Goal: Task Accomplishment & Management: Use online tool/utility

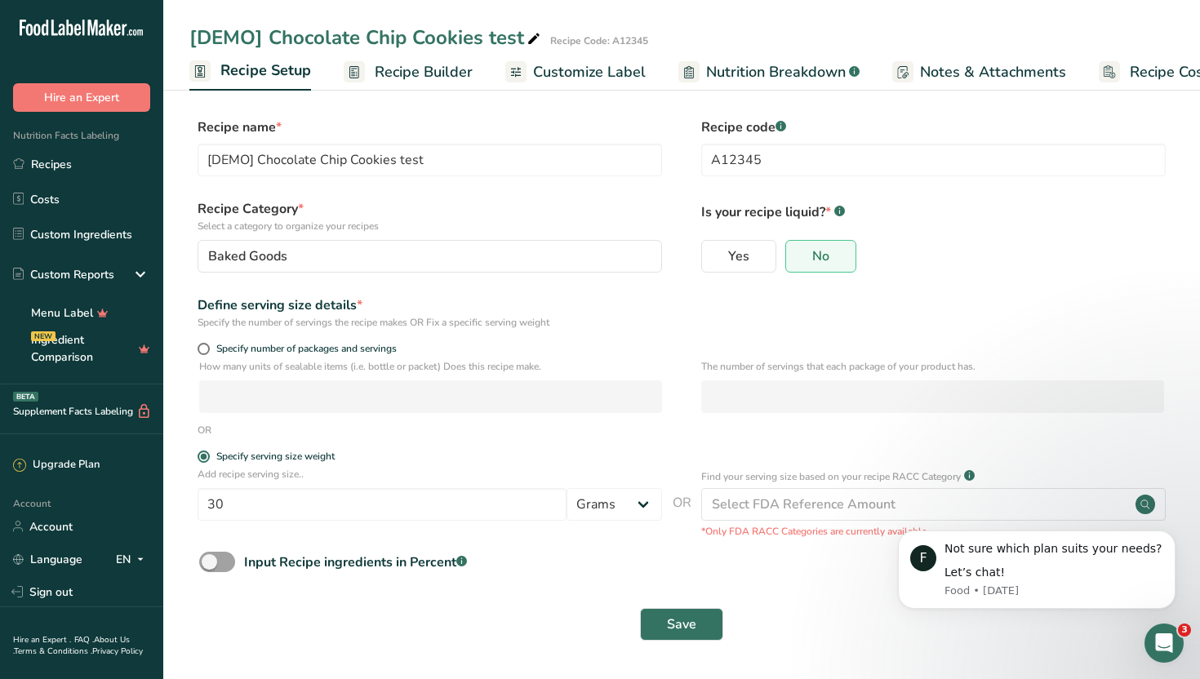
scroll to position [0, 6]
click at [228, 557] on span at bounding box center [217, 562] width 36 height 20
click at [210, 557] on input "Input Recipe ingredients in Percent .a-a{fill:#347362;}.b-a{fill:#fff;}" at bounding box center [204, 562] width 11 height 11
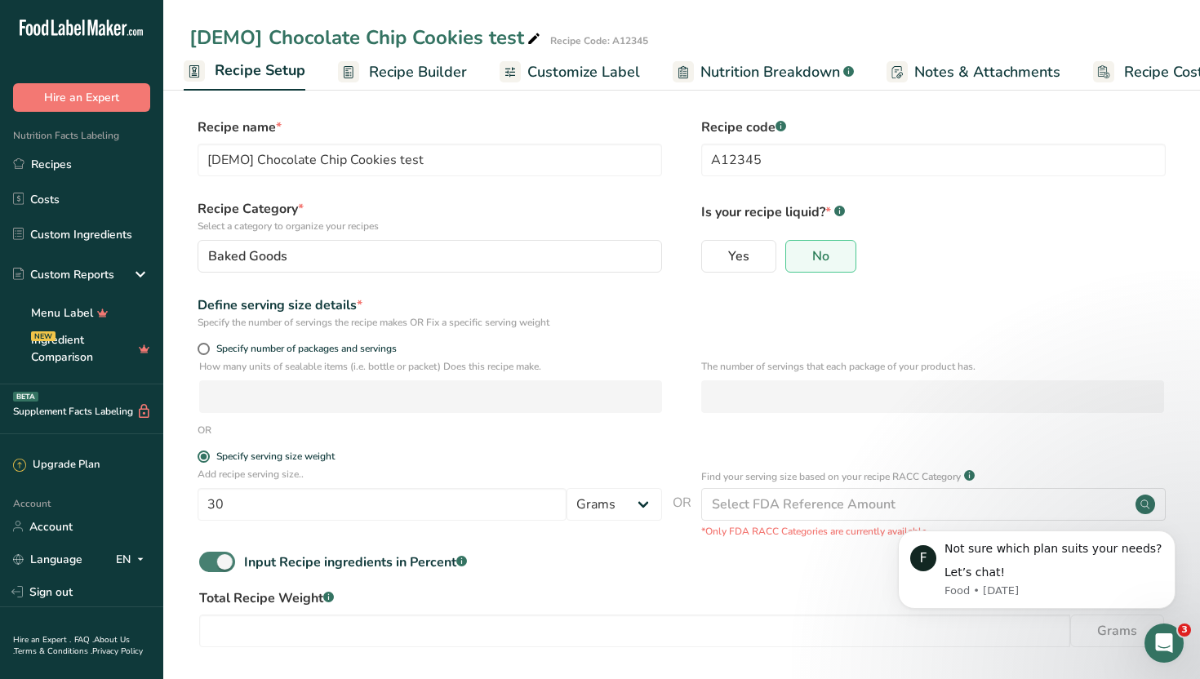
click at [228, 557] on span at bounding box center [217, 562] width 36 height 20
click at [210, 557] on input "Input Recipe ingredients in Percent .a-a{fill:#347362;}.b-a{fill:#fff;}" at bounding box center [204, 562] width 11 height 11
checkbox input "false"
click at [445, 172] on input "[DEMO] Chocolate Chip Cookies test" at bounding box center [430, 160] width 465 height 33
type input "[DEMO] Chocolate Chip Cookies test"
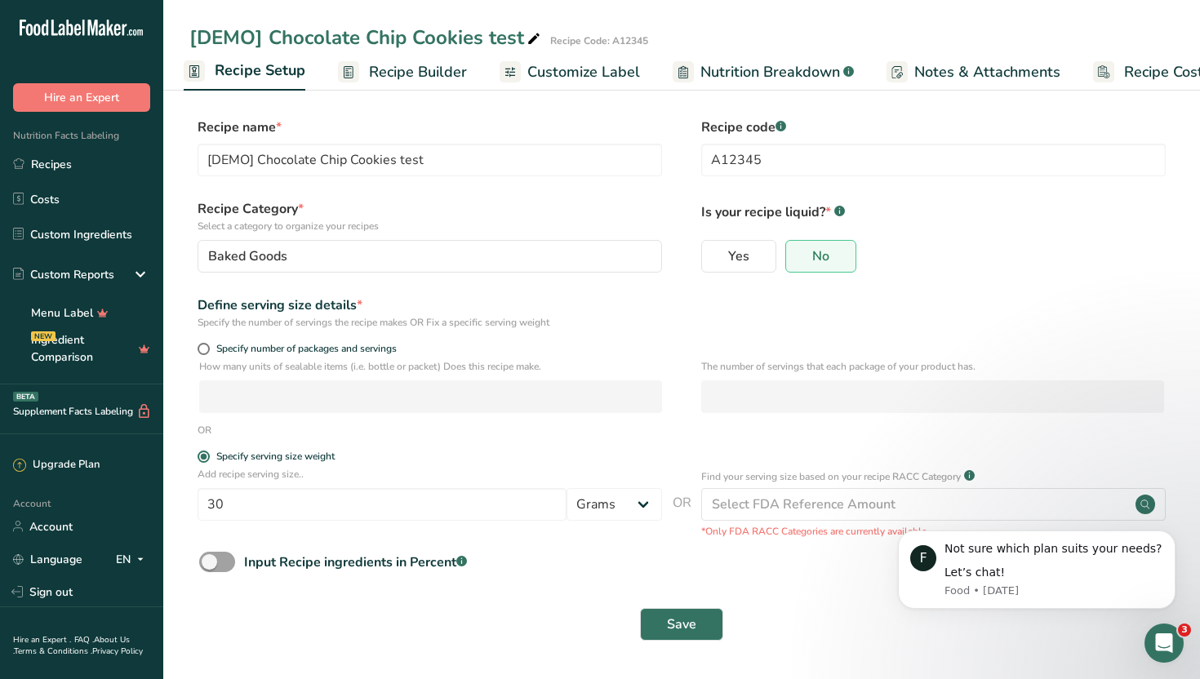
click at [409, 74] on span "Recipe Builder" at bounding box center [418, 72] width 98 height 22
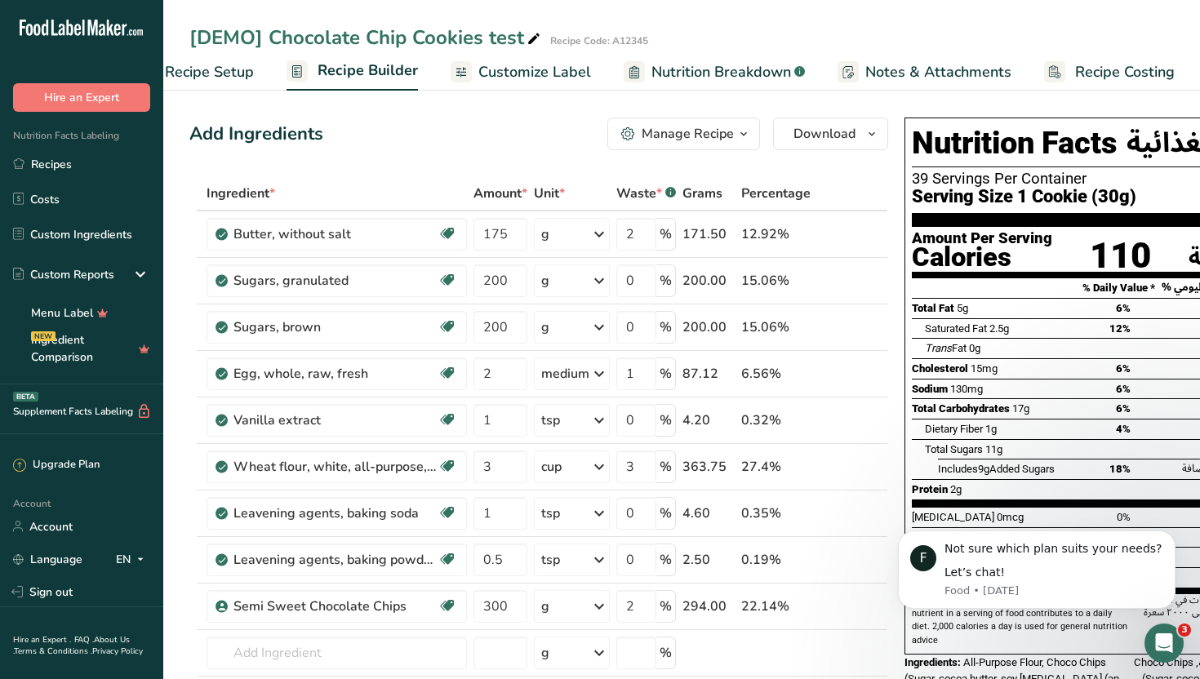
click at [231, 74] on span "Recipe Setup" at bounding box center [209, 72] width 89 height 22
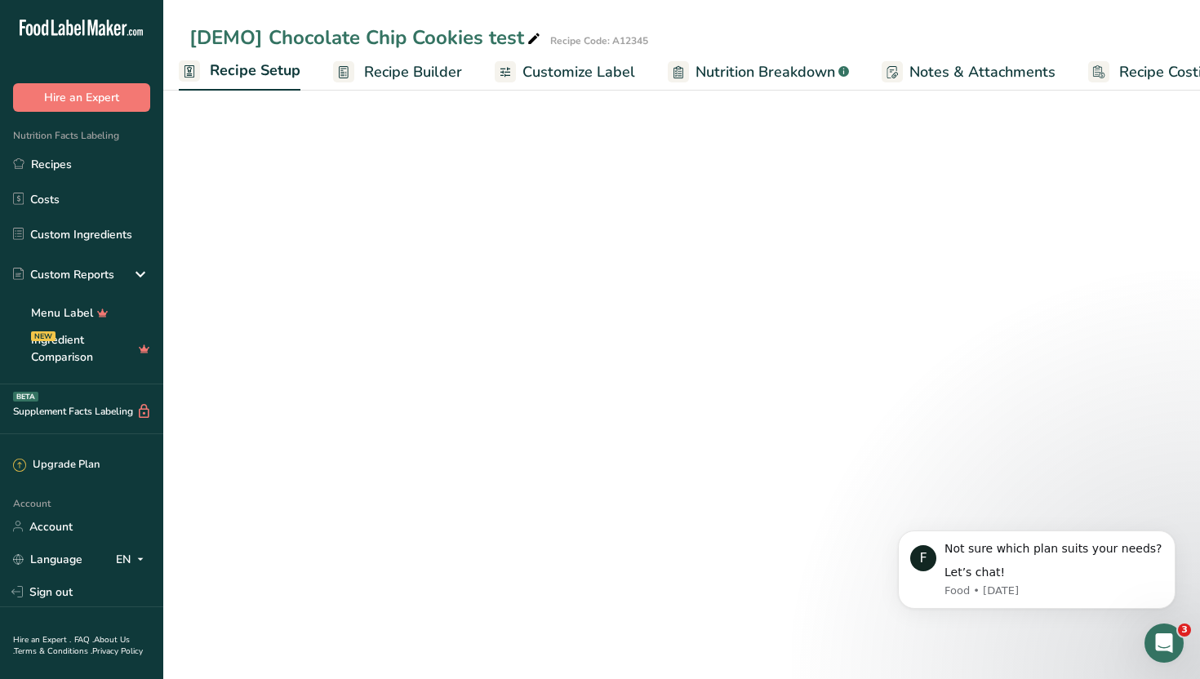
scroll to position [0, 6]
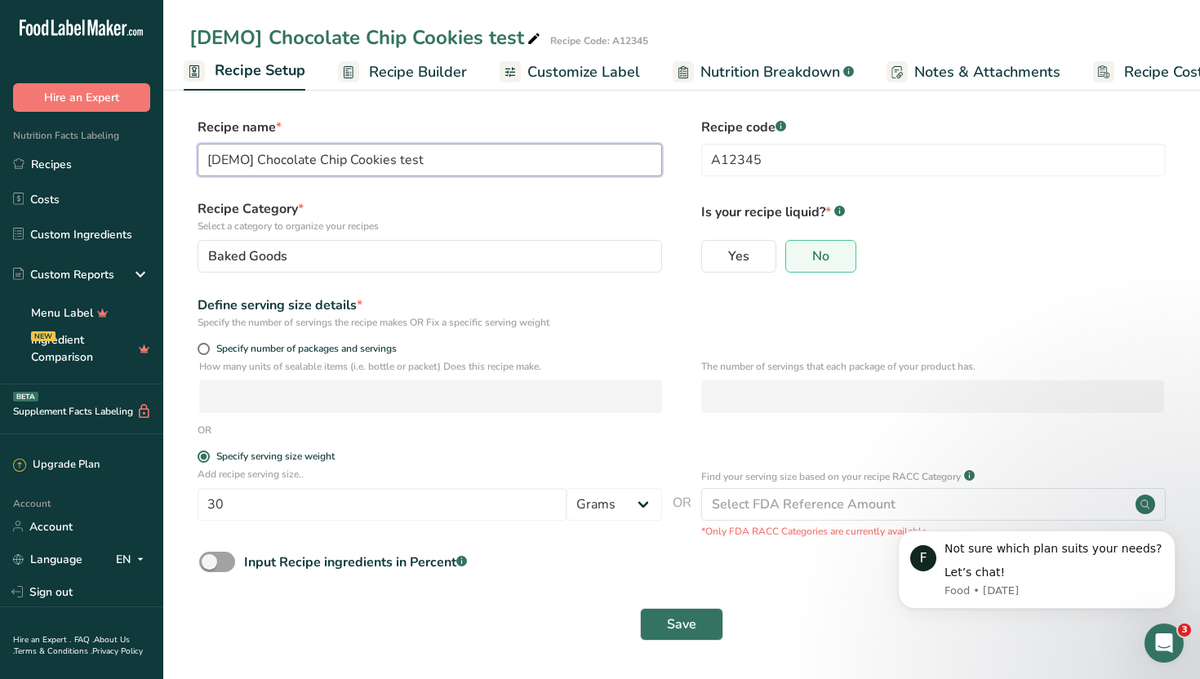
click at [452, 159] on input "[DEMO] Chocolate Chip Cookies test" at bounding box center [430, 160] width 465 height 33
type input "[DEMO] Chocolate Chip Cookies testkkk"
click at [411, 75] on span "Recipe Builder" at bounding box center [418, 72] width 98 height 22
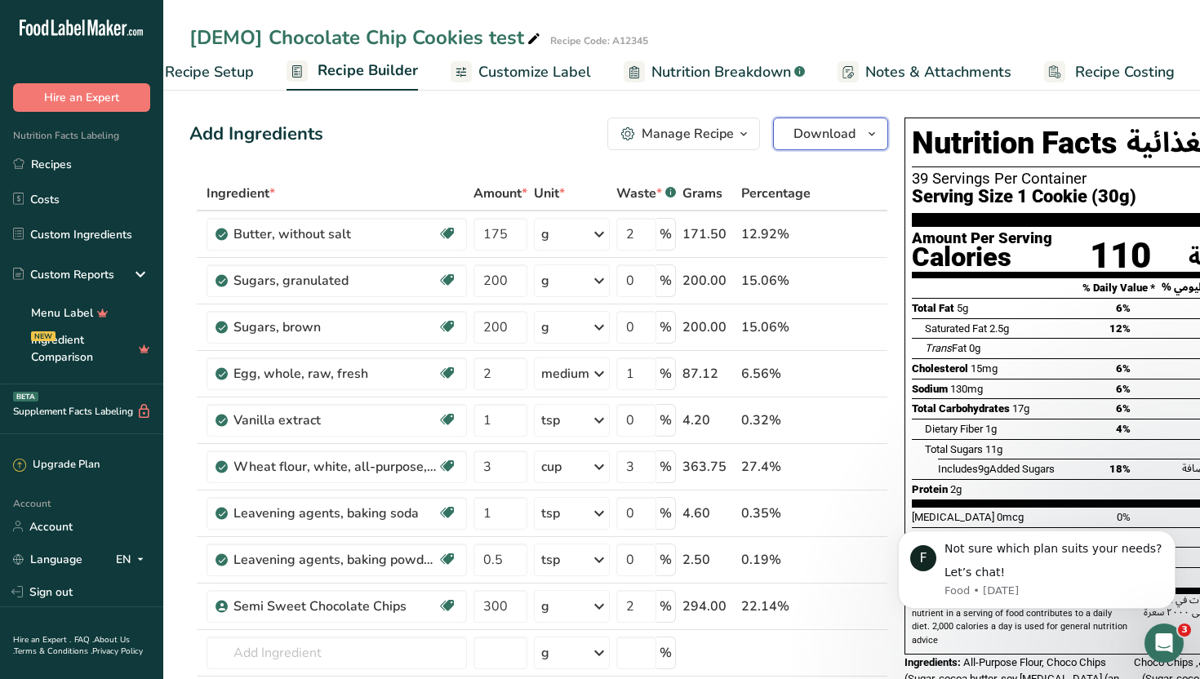
click at [836, 131] on span "Download" at bounding box center [825, 134] width 62 height 20
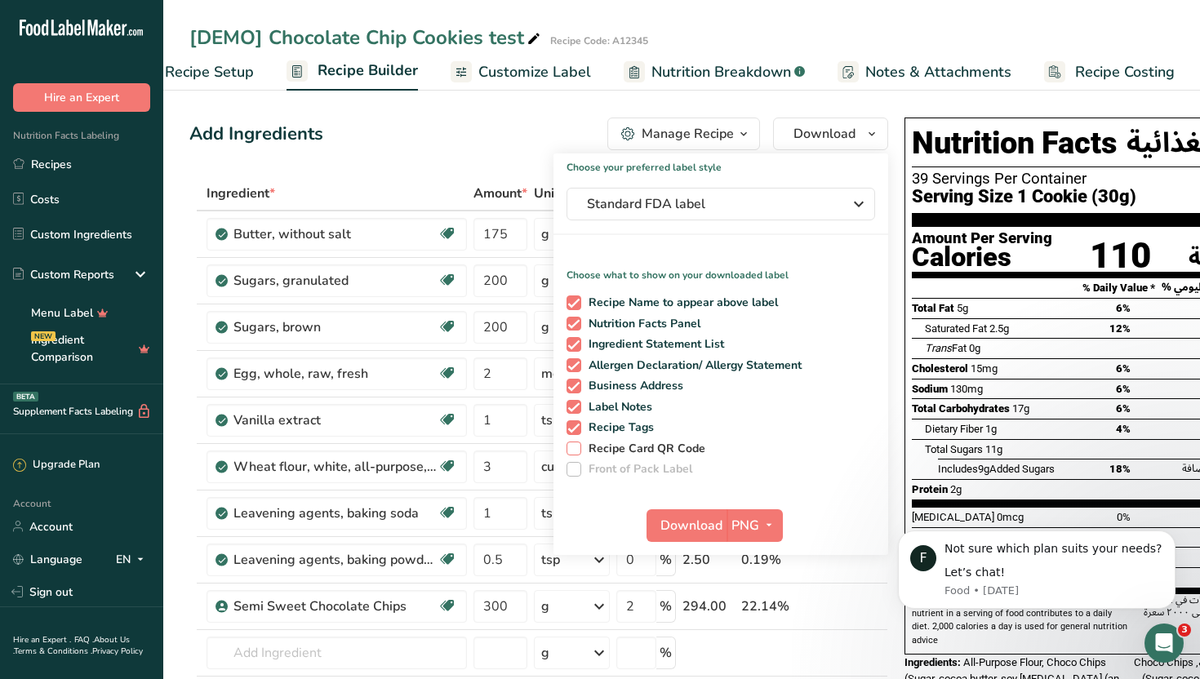
click at [649, 451] on span "Recipe Card QR Code" at bounding box center [643, 449] width 125 height 15
click at [577, 451] on input "Recipe Card QR Code" at bounding box center [572, 448] width 11 height 11
checkbox input "true"
click at [691, 523] on span "Download" at bounding box center [692, 526] width 62 height 20
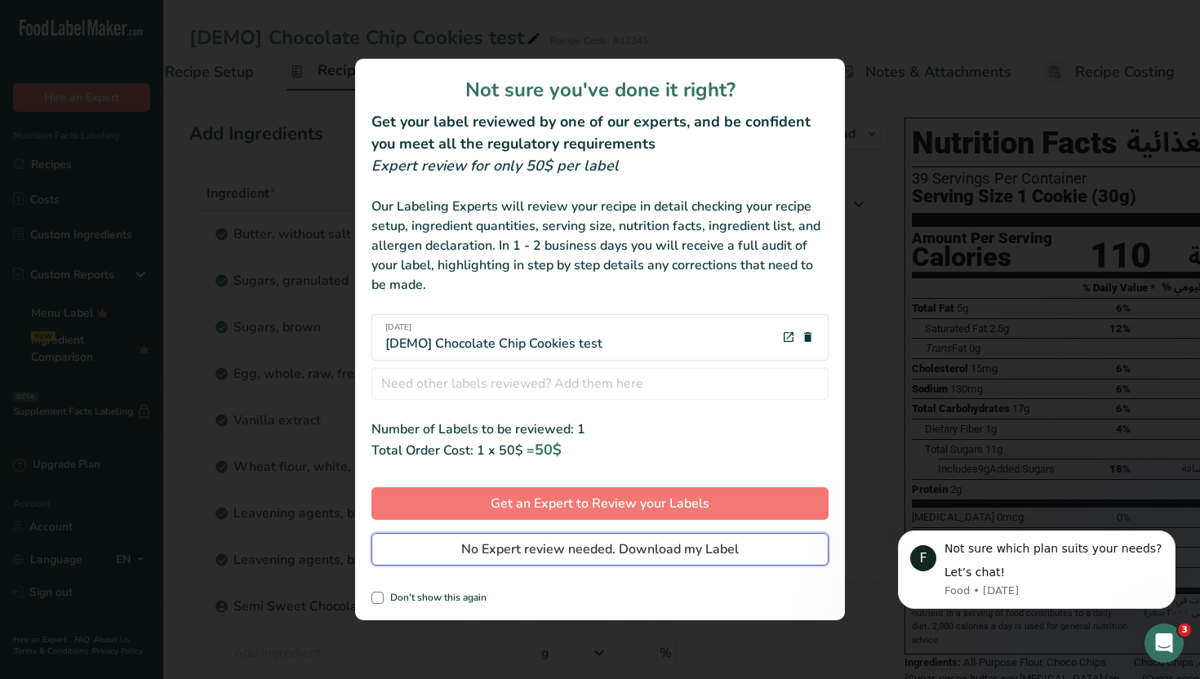
click at [664, 558] on span "No Expert review needed. Download my Label" at bounding box center [600, 550] width 278 height 20
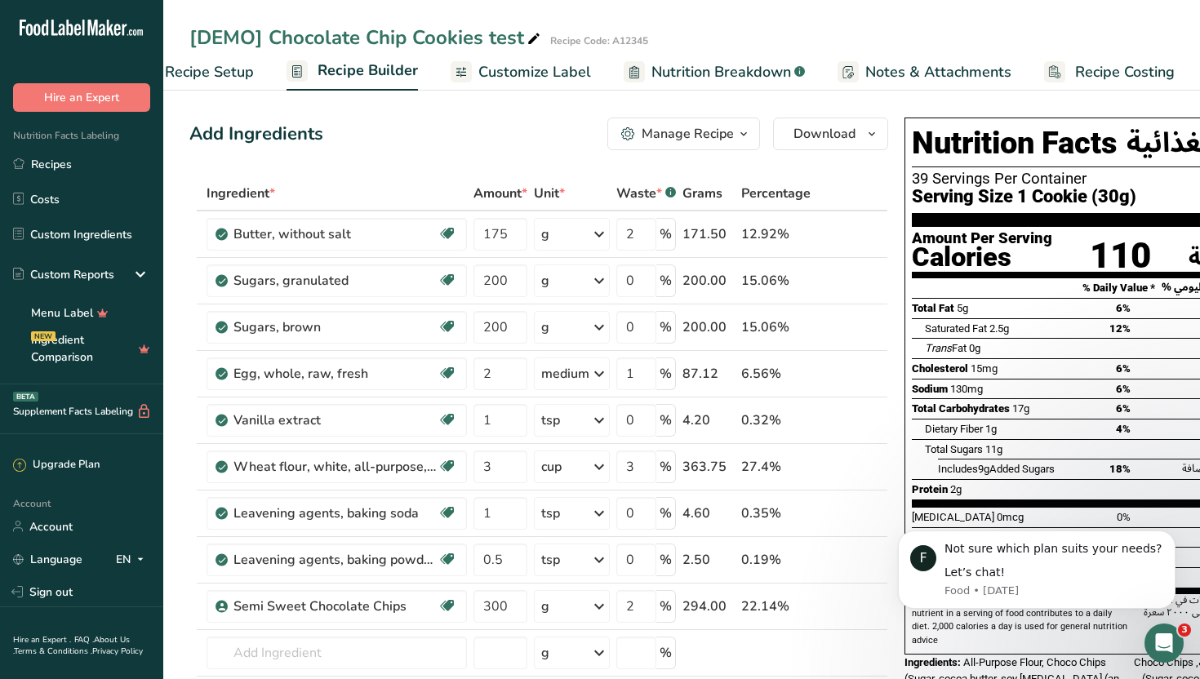
click at [551, 69] on span "Customize Label" at bounding box center [535, 72] width 113 height 22
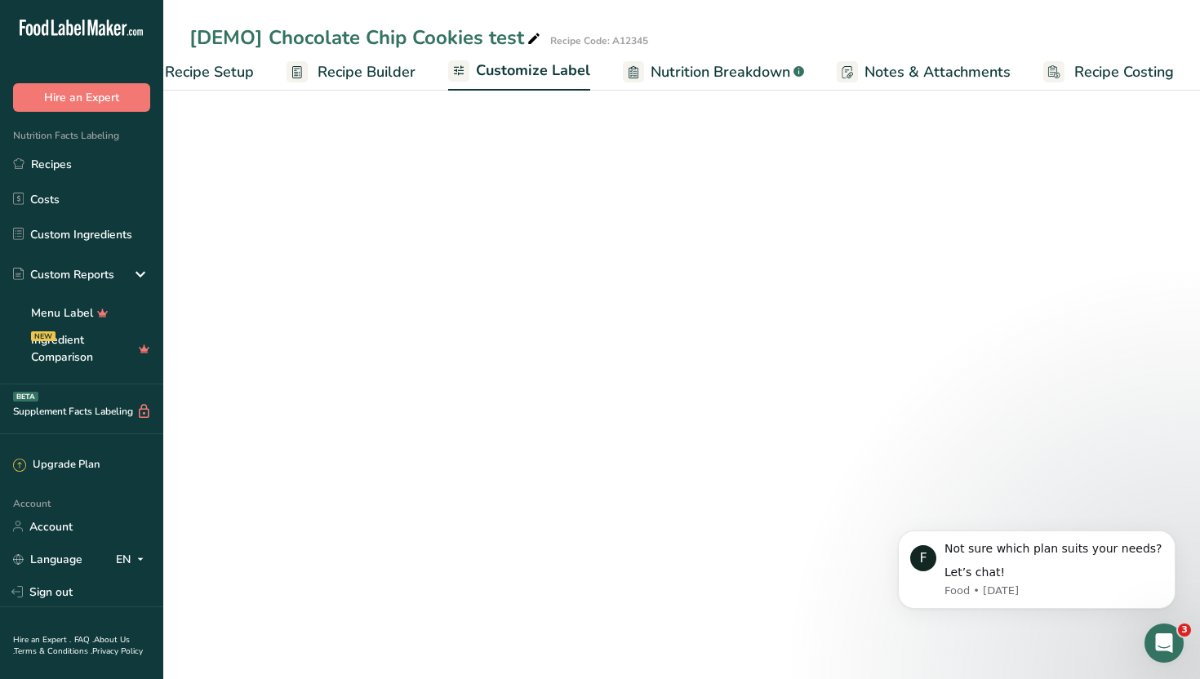
scroll to position [0, 56]
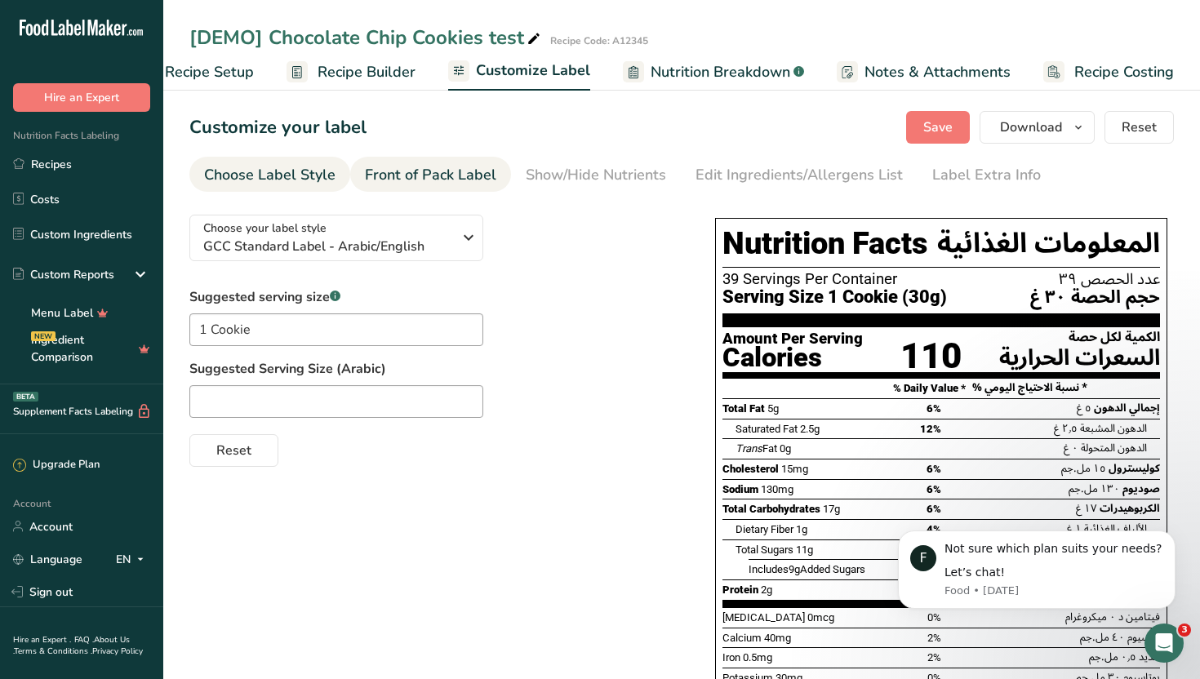
click at [439, 176] on div "Front of Pack Label" at bounding box center [430, 175] width 131 height 22
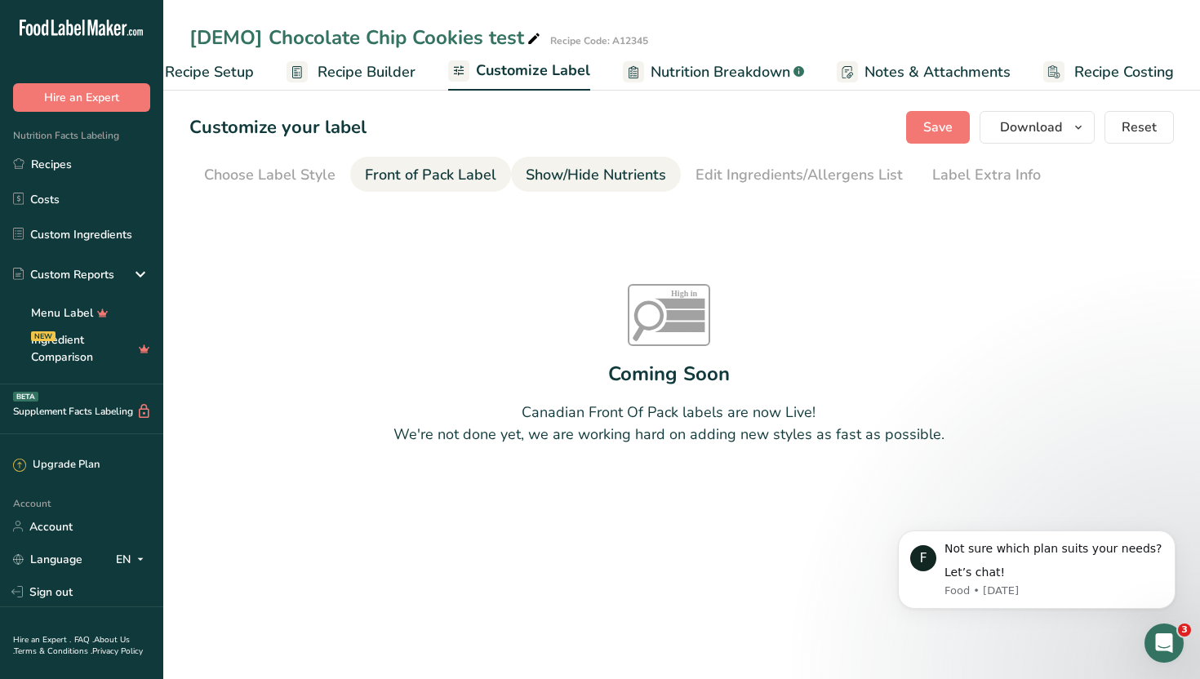
click at [608, 178] on div "Show/Hide Nutrients" at bounding box center [596, 175] width 140 height 22
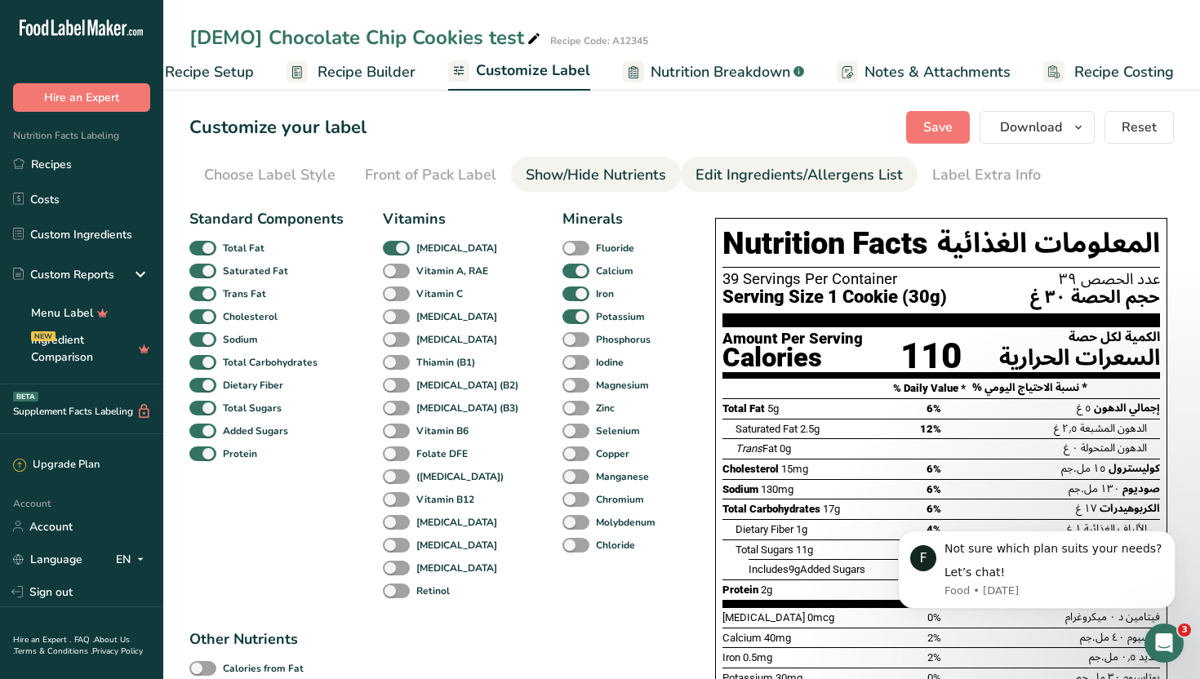
click at [769, 171] on div "Edit Ingredients/Allergens List" at bounding box center [799, 175] width 207 height 22
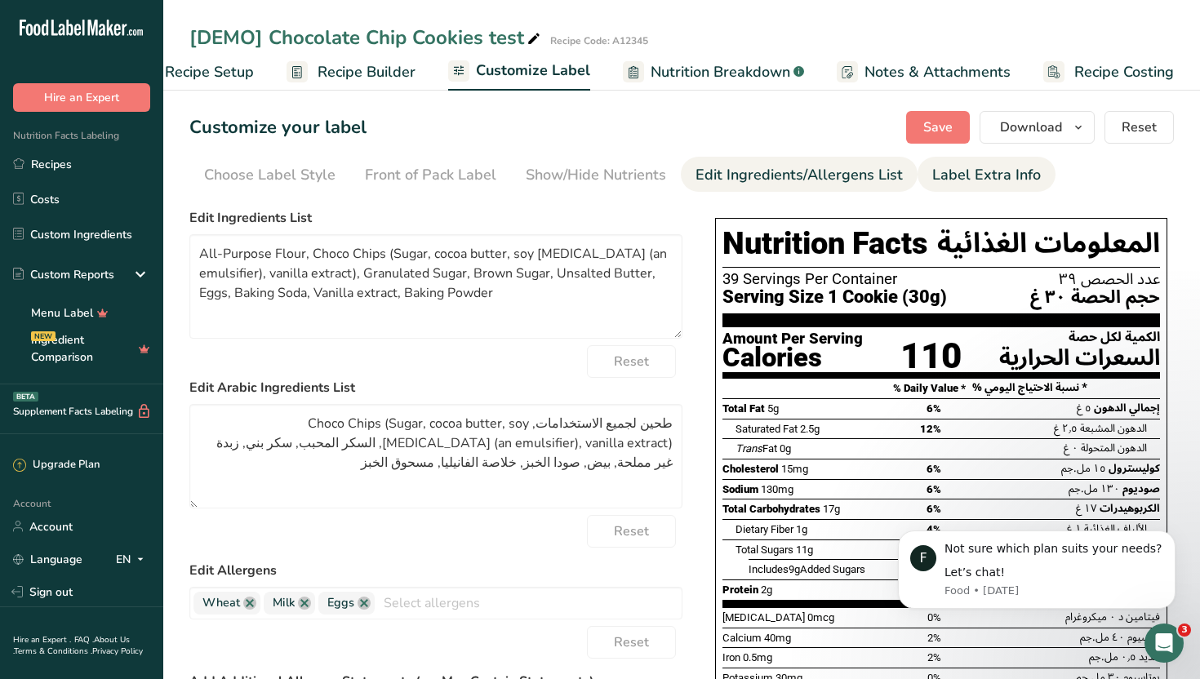
click at [948, 164] on div "Label Extra Info" at bounding box center [987, 175] width 109 height 22
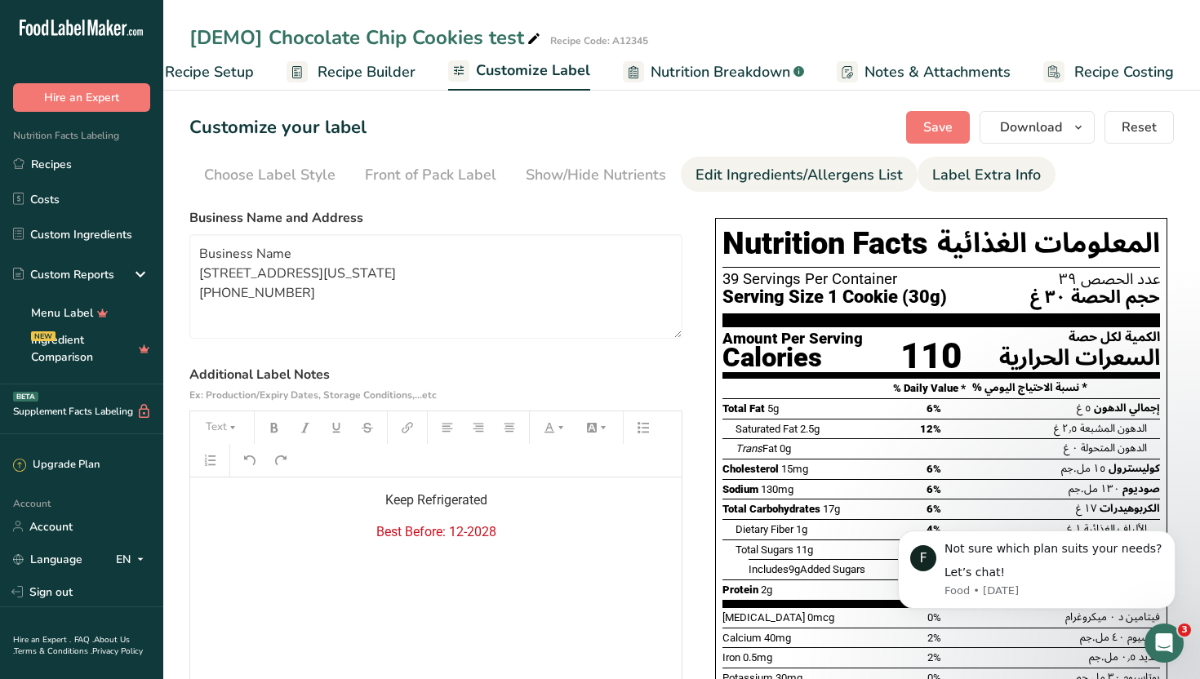
click at [825, 169] on div "Edit Ingredients/Allergens List" at bounding box center [799, 175] width 207 height 22
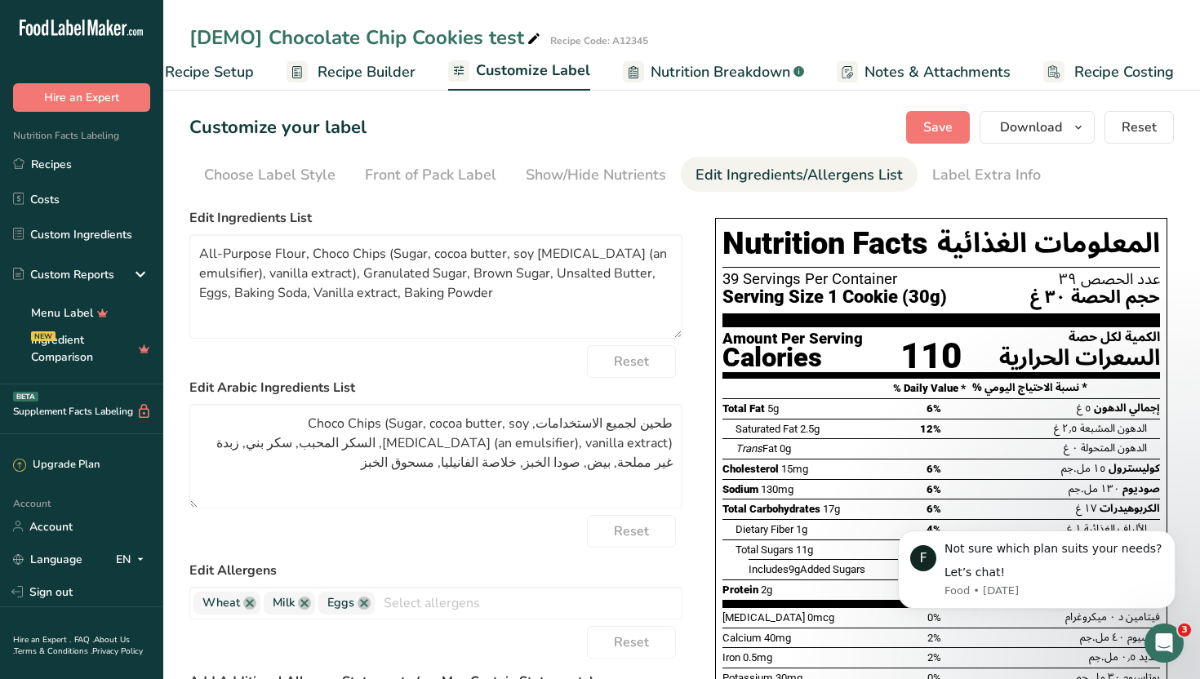
click at [608, 156] on section "Customize your label Save Download Choose what to show on your downloaded label…" at bounding box center [681, 543] width 1037 height 916
click at [441, 158] on link "Front of Pack Label" at bounding box center [430, 175] width 131 height 37
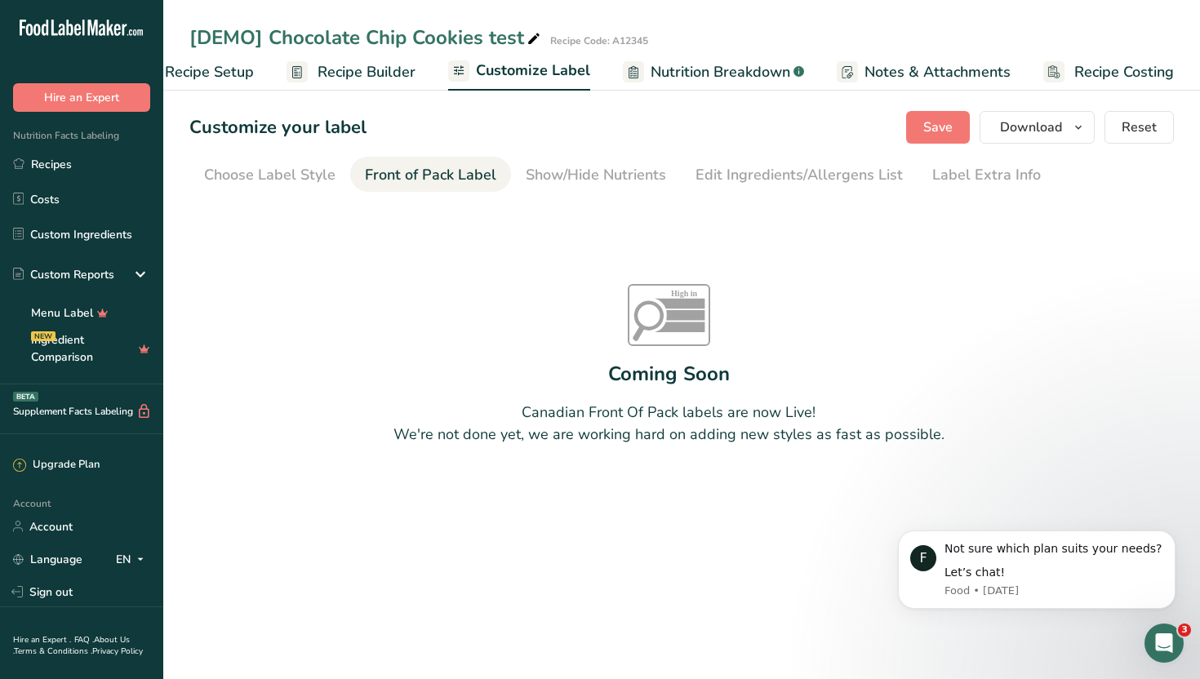
click at [381, 77] on span "Recipe Builder" at bounding box center [367, 72] width 98 height 22
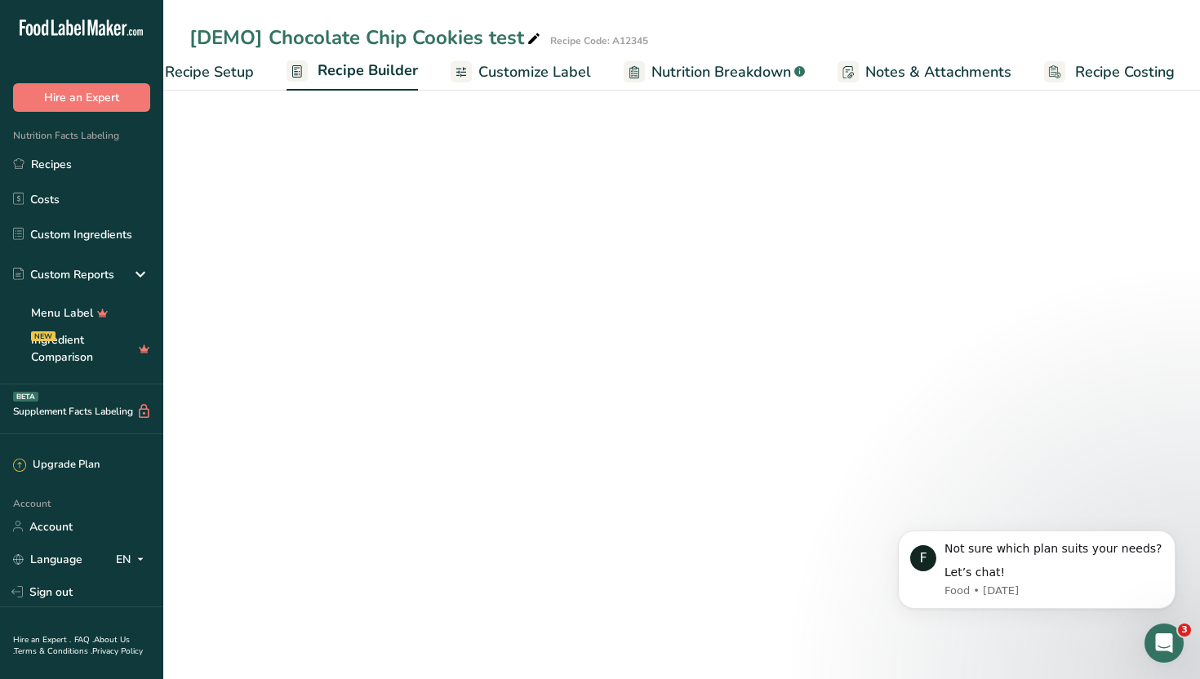
scroll to position [0, 56]
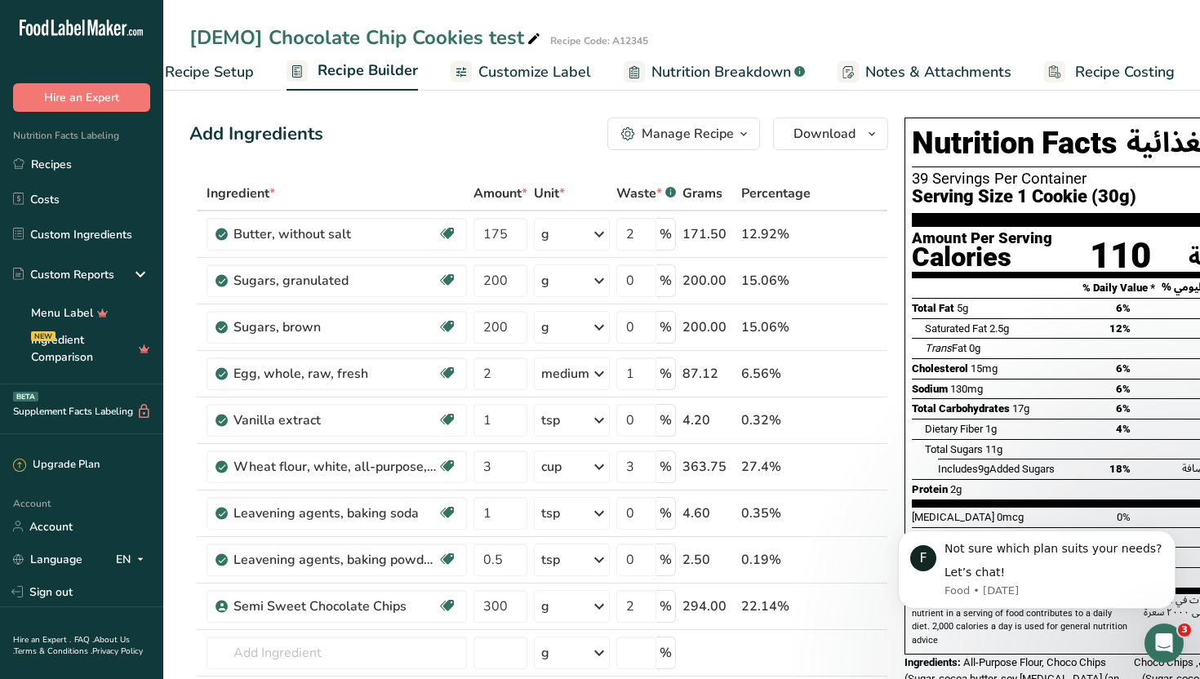
click at [738, 138] on icon "button" at bounding box center [743, 134] width 13 height 20
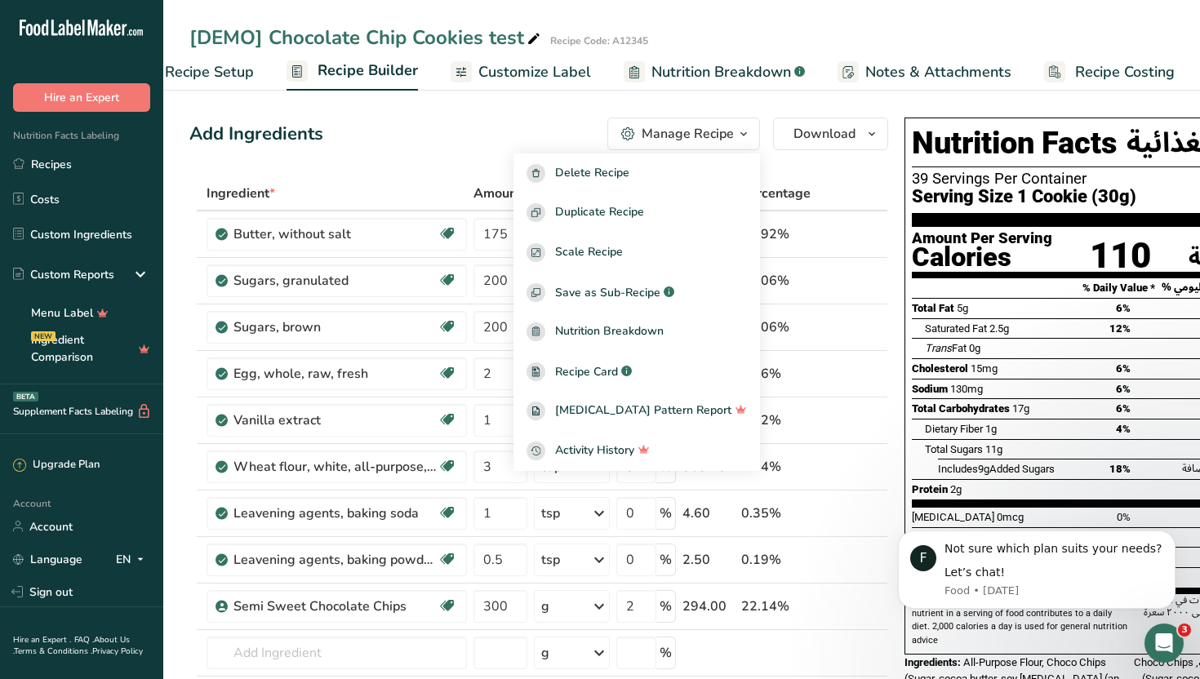
click at [198, 70] on span "Recipe Setup" at bounding box center [209, 72] width 89 height 22
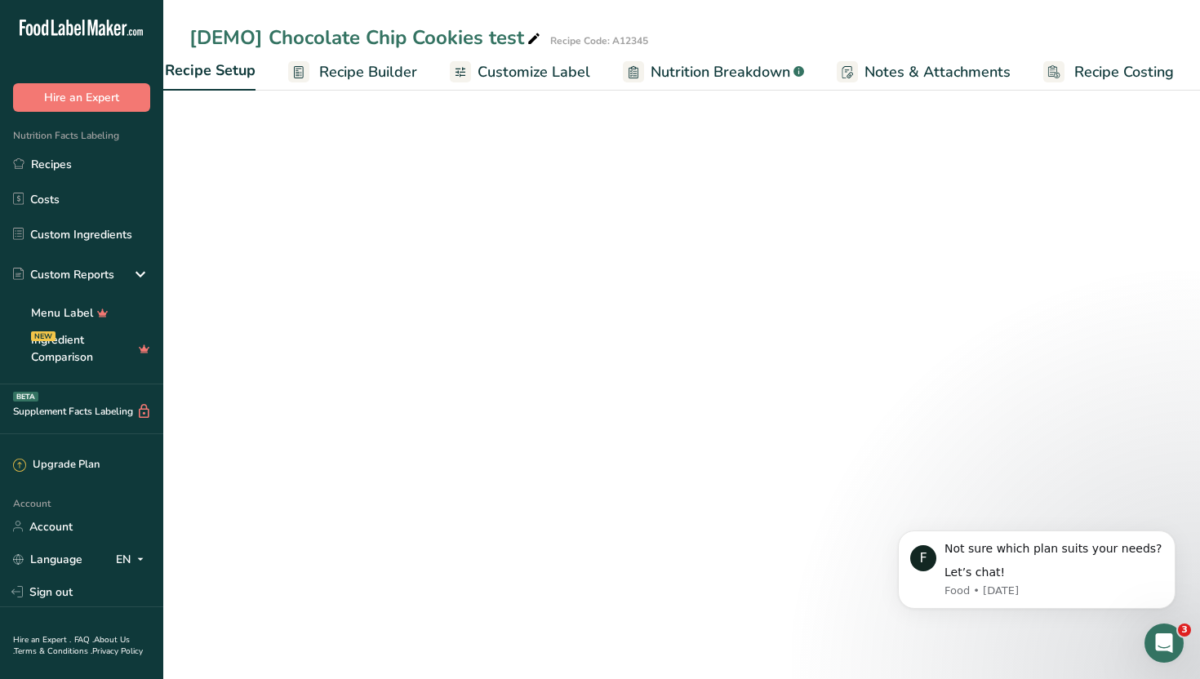
scroll to position [0, 6]
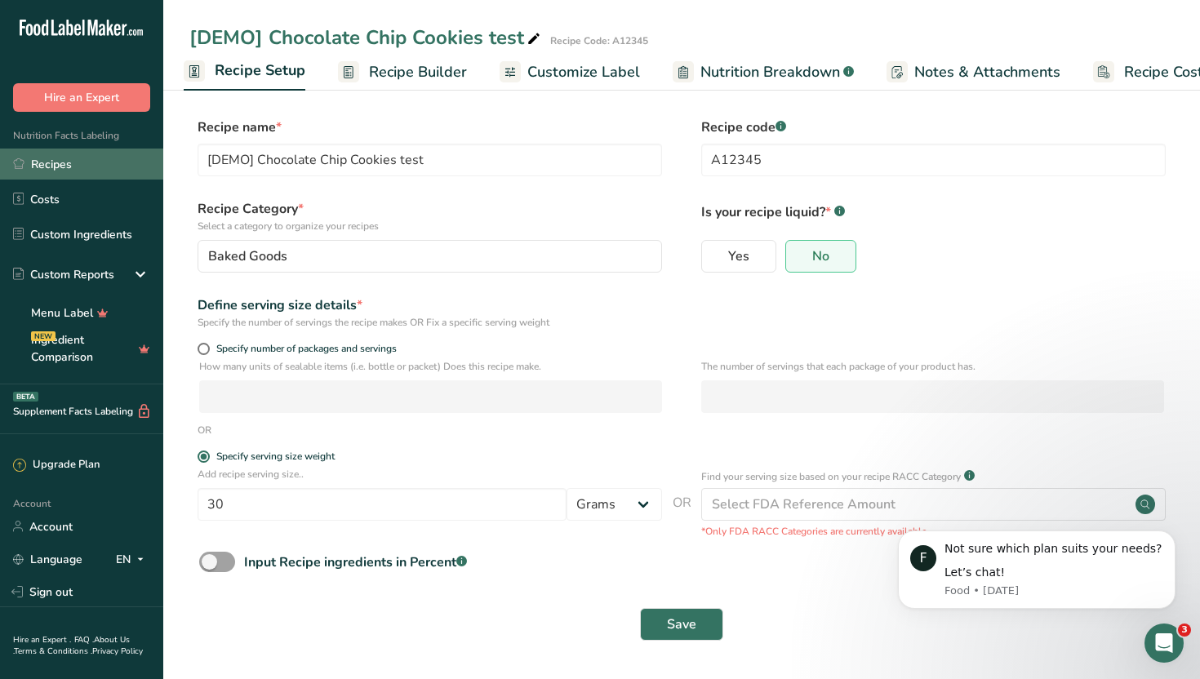
click at [97, 171] on link "Recipes" at bounding box center [81, 164] width 163 height 31
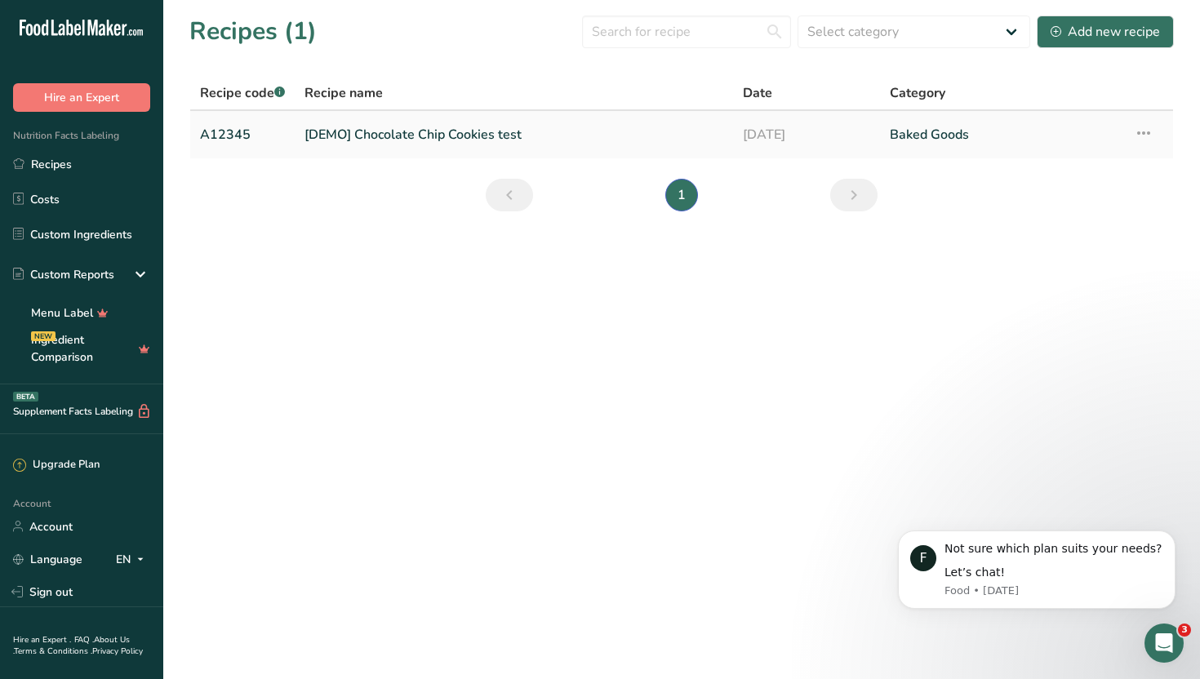
click at [1146, 126] on icon at bounding box center [1144, 132] width 20 height 29
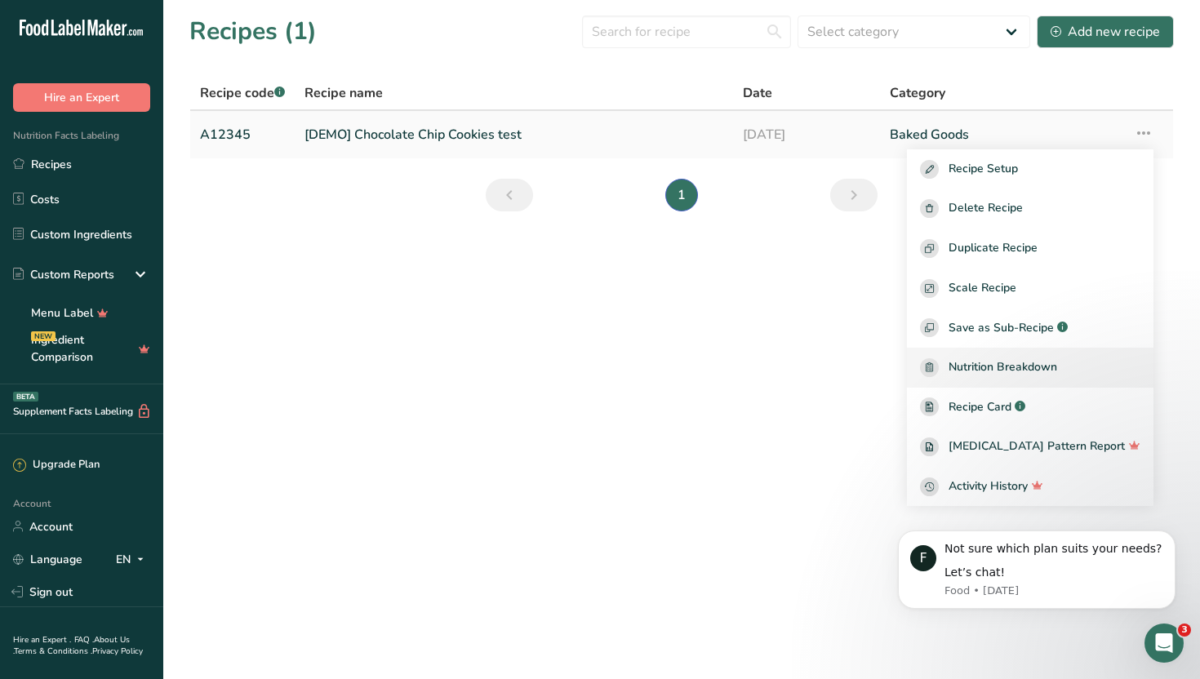
click at [1028, 370] on span "Nutrition Breakdown" at bounding box center [1003, 367] width 109 height 19
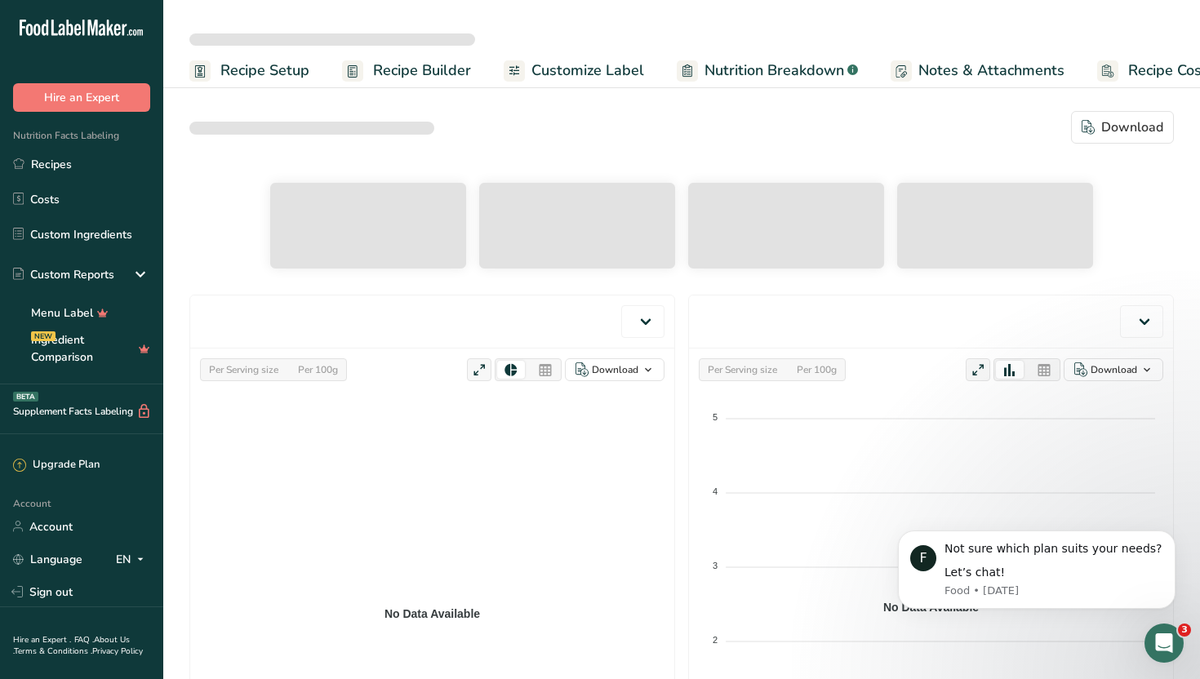
select select "Calories"
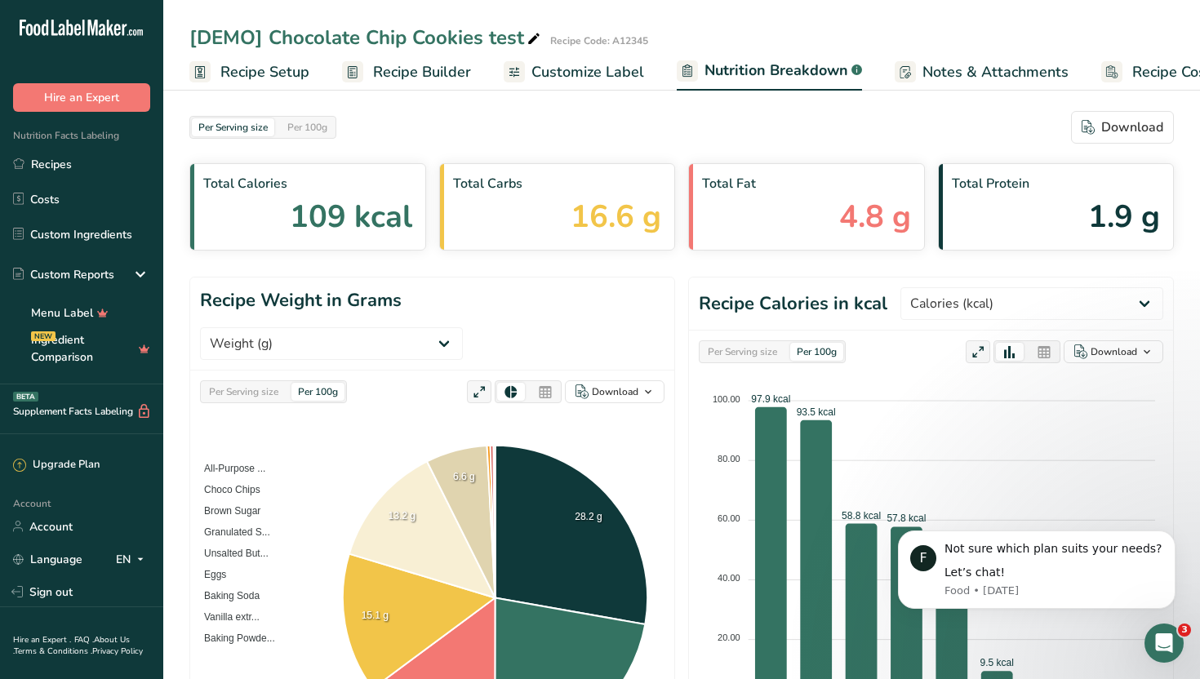
click at [996, 47] on div "[DEMO] Chocolate Chip Cookies test Recipe Code: A12345" at bounding box center [681, 37] width 1037 height 29
click at [1005, 65] on span "Notes & Attachments" at bounding box center [996, 72] width 146 height 22
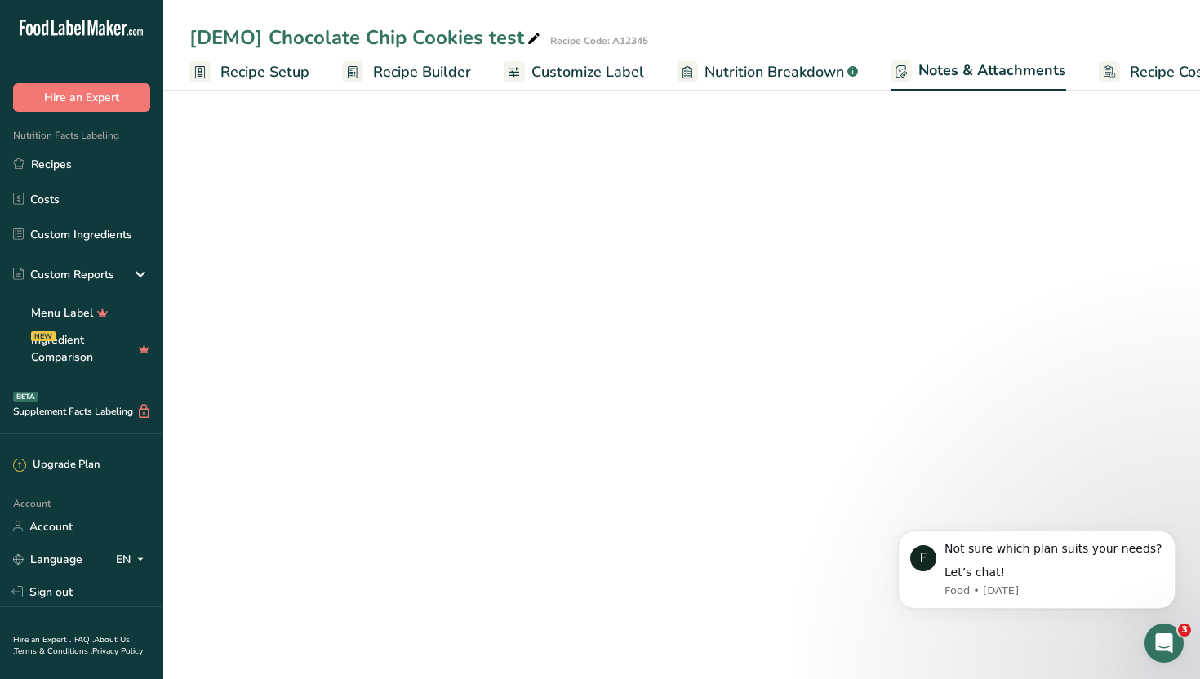
scroll to position [0, 56]
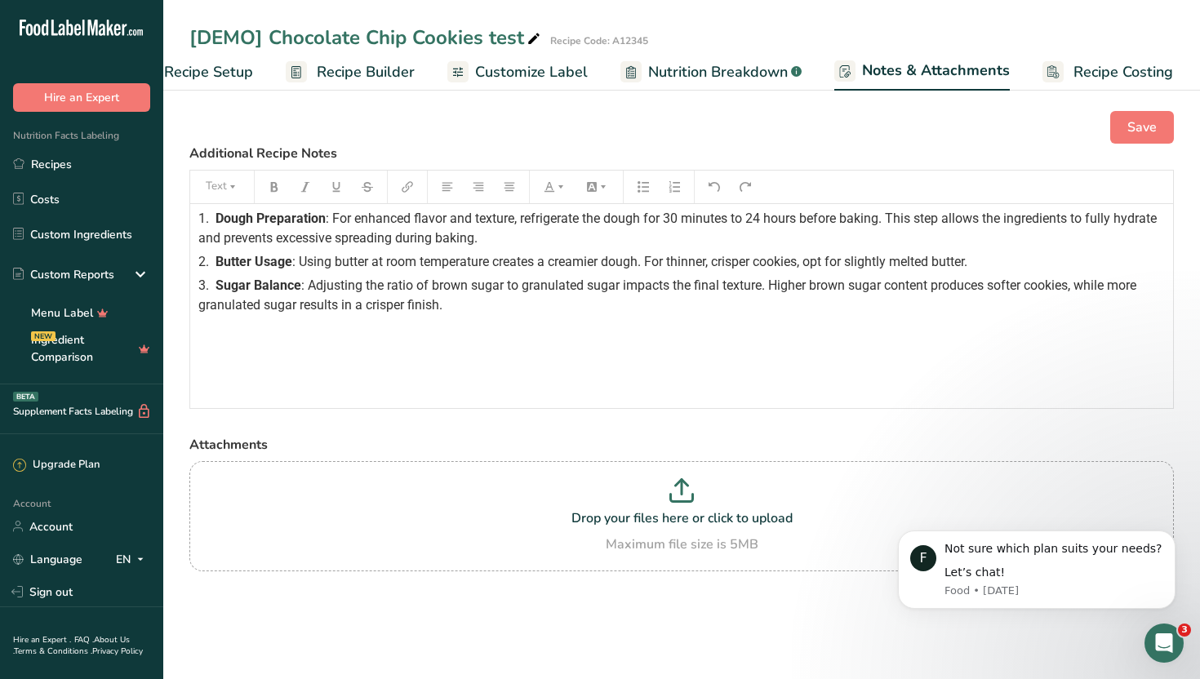
click at [1121, 56] on link "Recipe Costing" at bounding box center [1108, 72] width 131 height 37
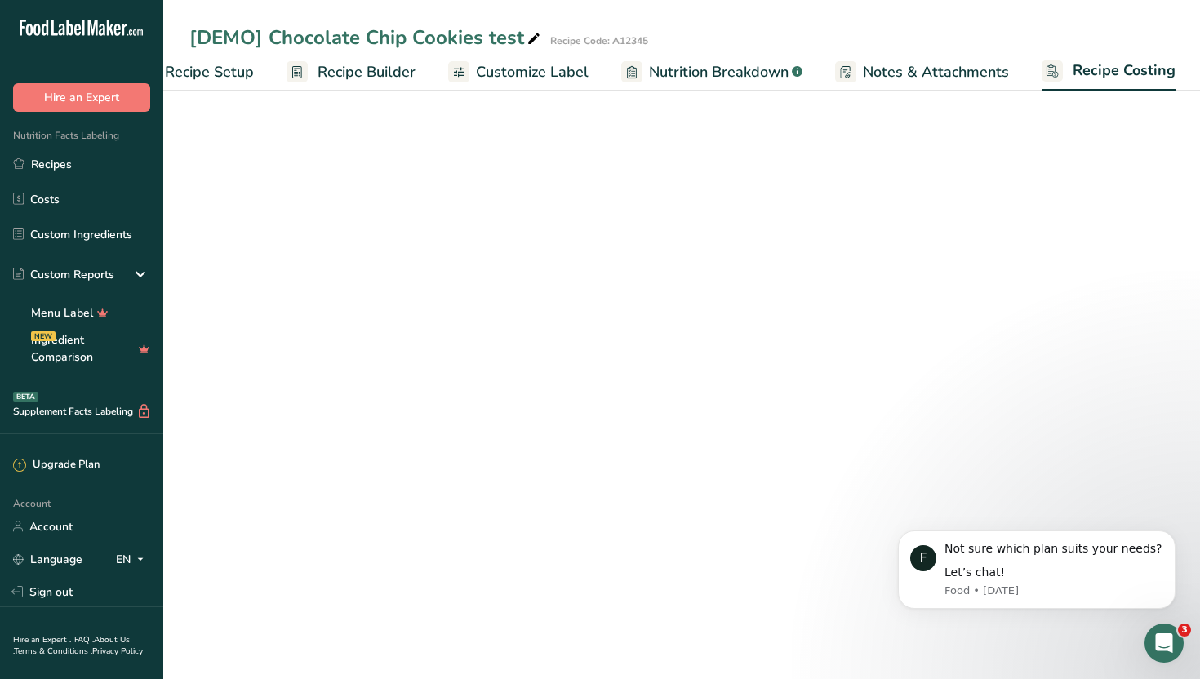
select select "1"
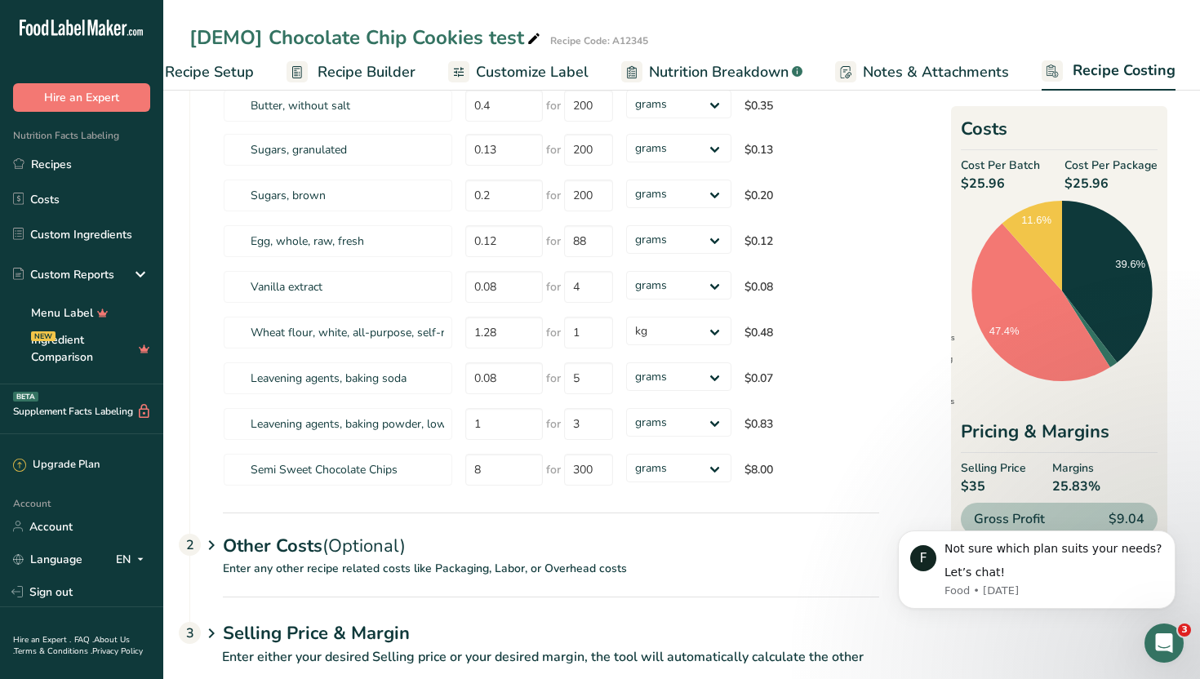
scroll to position [0, 0]
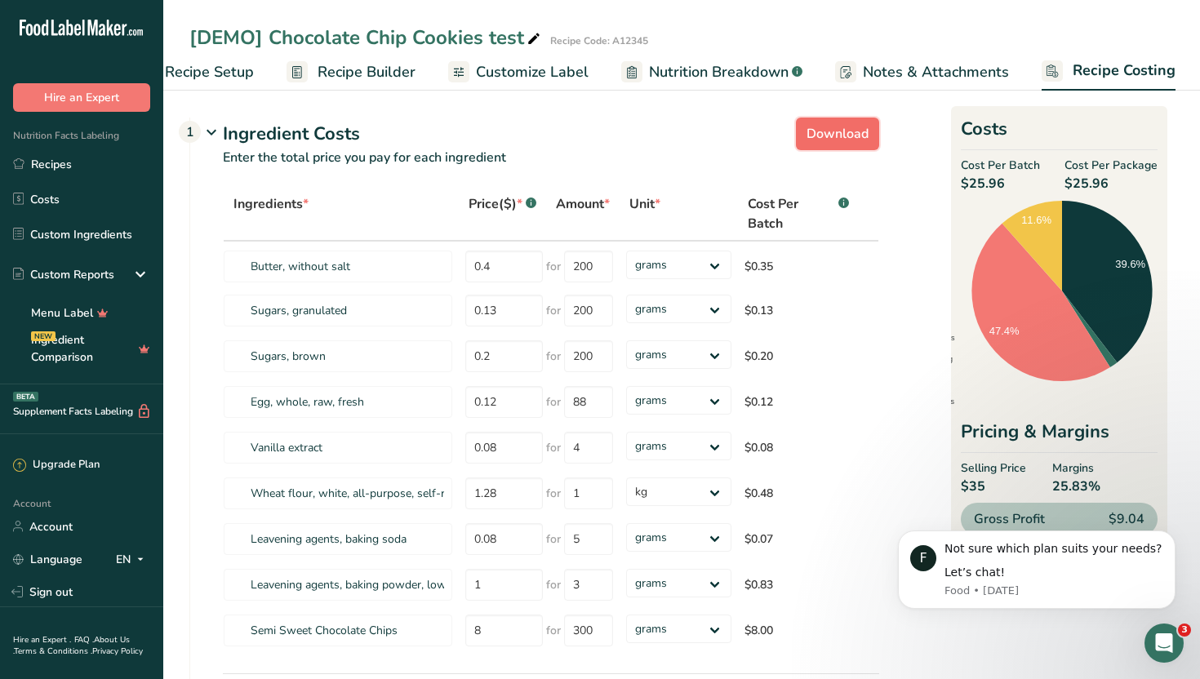
click at [835, 134] on span "Download" at bounding box center [838, 134] width 62 height 20
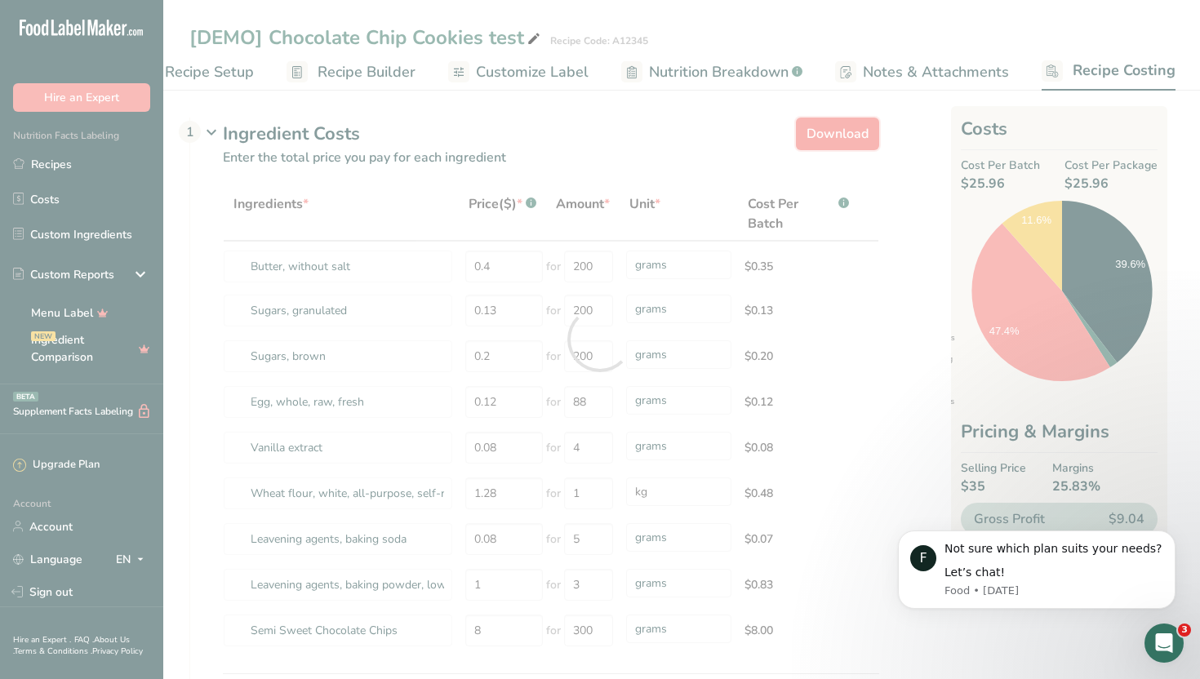
select select "1"
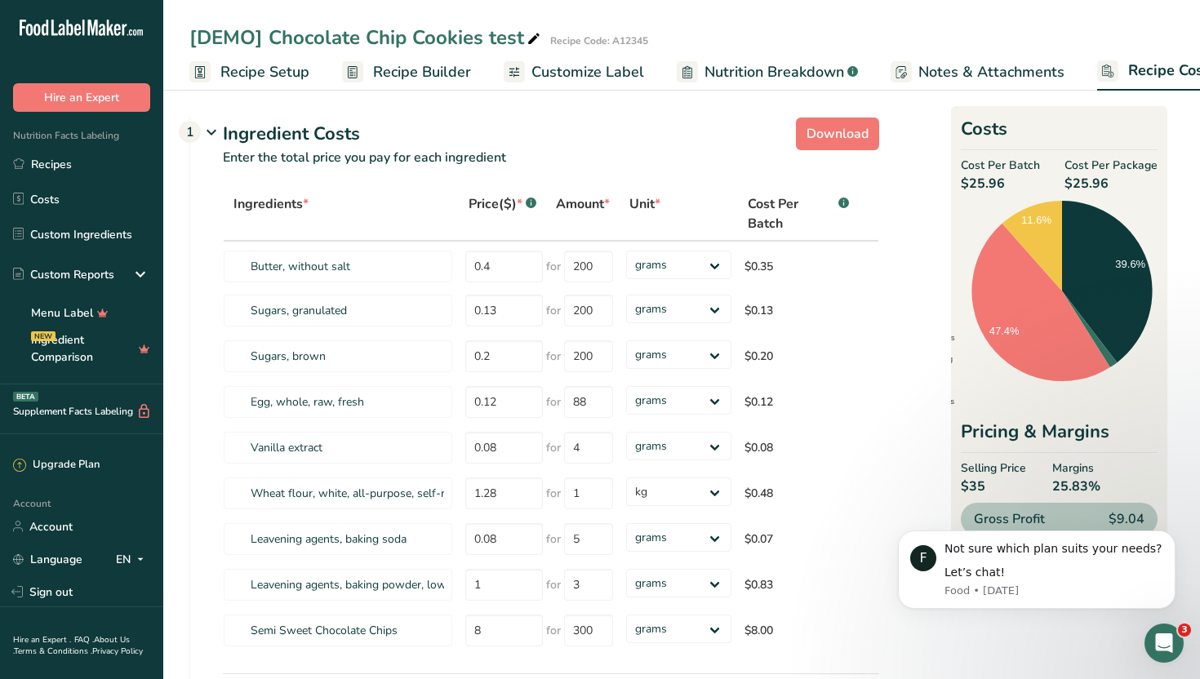
click at [748, 82] on span "Nutrition Breakdown" at bounding box center [775, 72] width 140 height 22
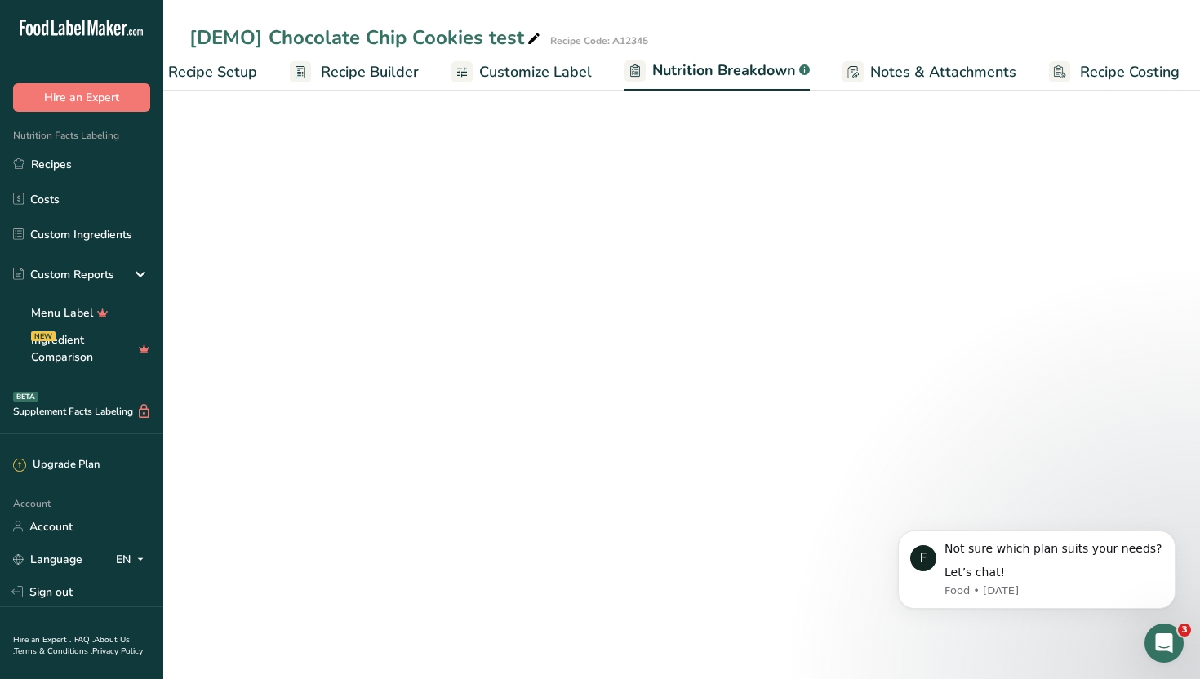
scroll to position [0, 57]
select select "Calories"
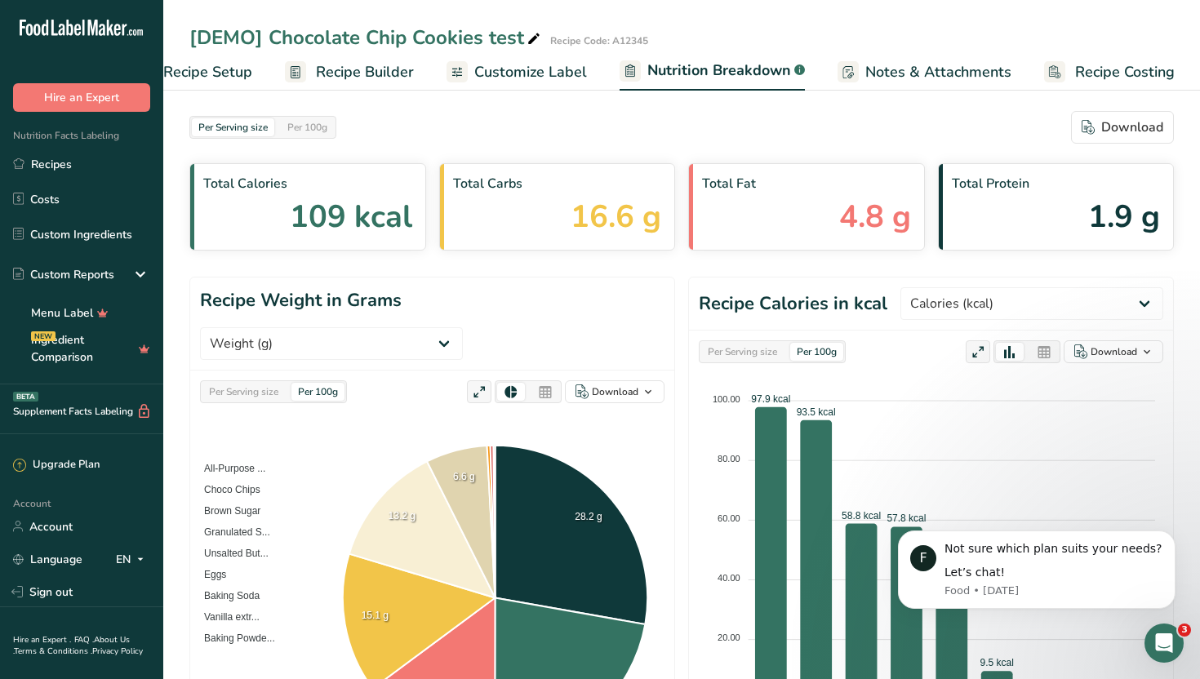
click at [547, 381] on icon at bounding box center [545, 392] width 15 height 23
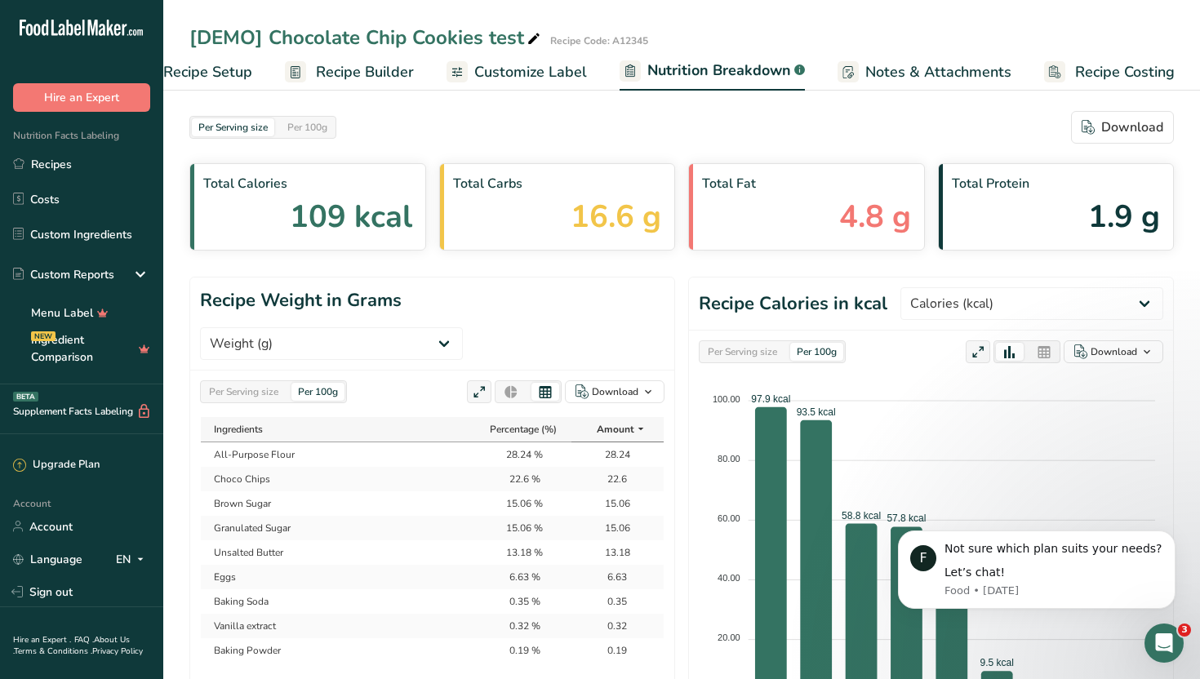
click at [514, 381] on icon at bounding box center [511, 392] width 15 height 23
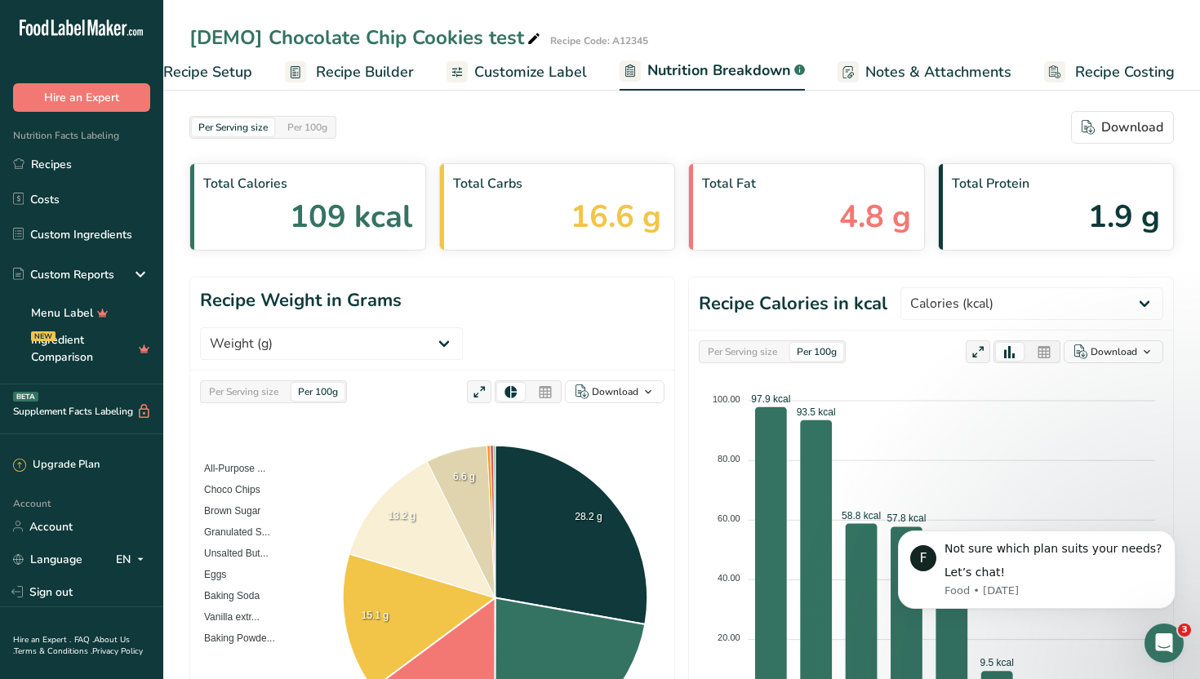
click at [483, 381] on icon at bounding box center [479, 392] width 15 height 23
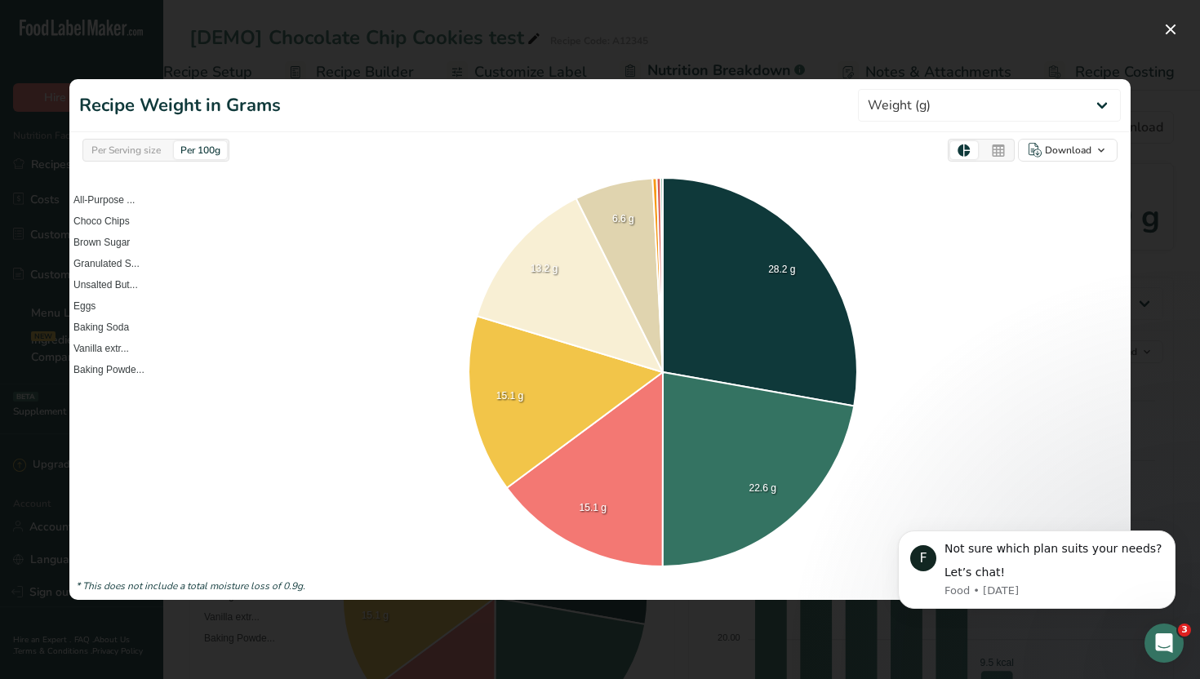
click at [1148, 105] on div at bounding box center [600, 339] width 1200 height 679
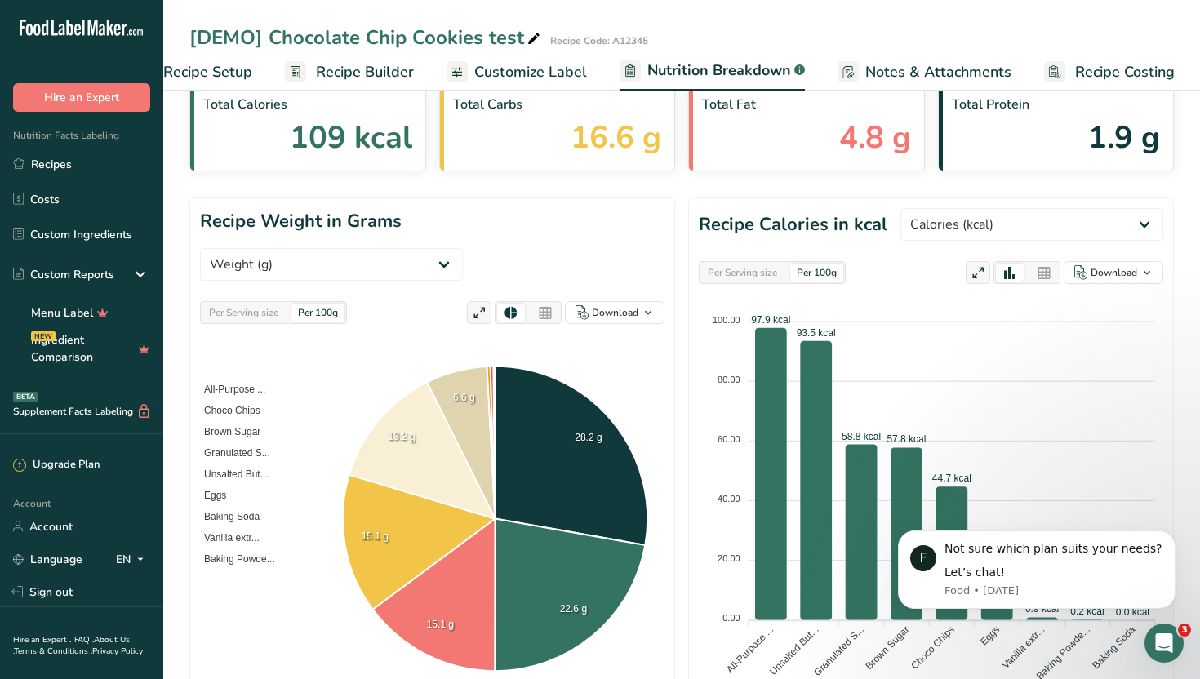
scroll to position [0, 0]
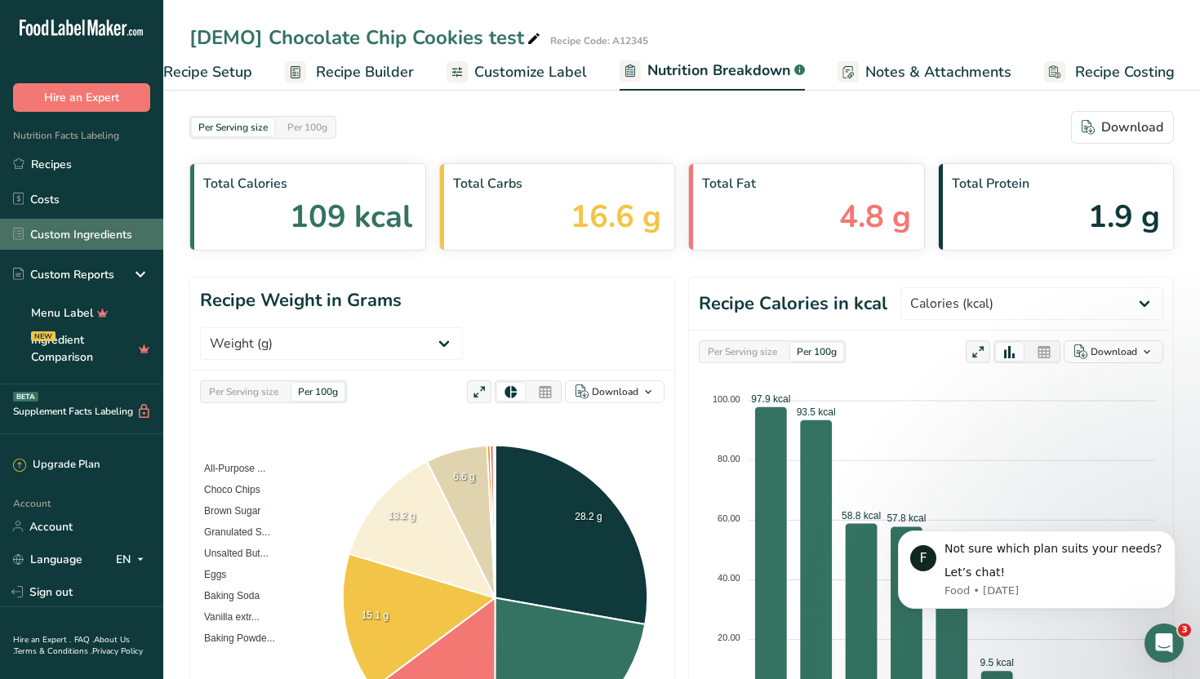
click at [123, 239] on link "Custom Ingredients" at bounding box center [81, 234] width 163 height 31
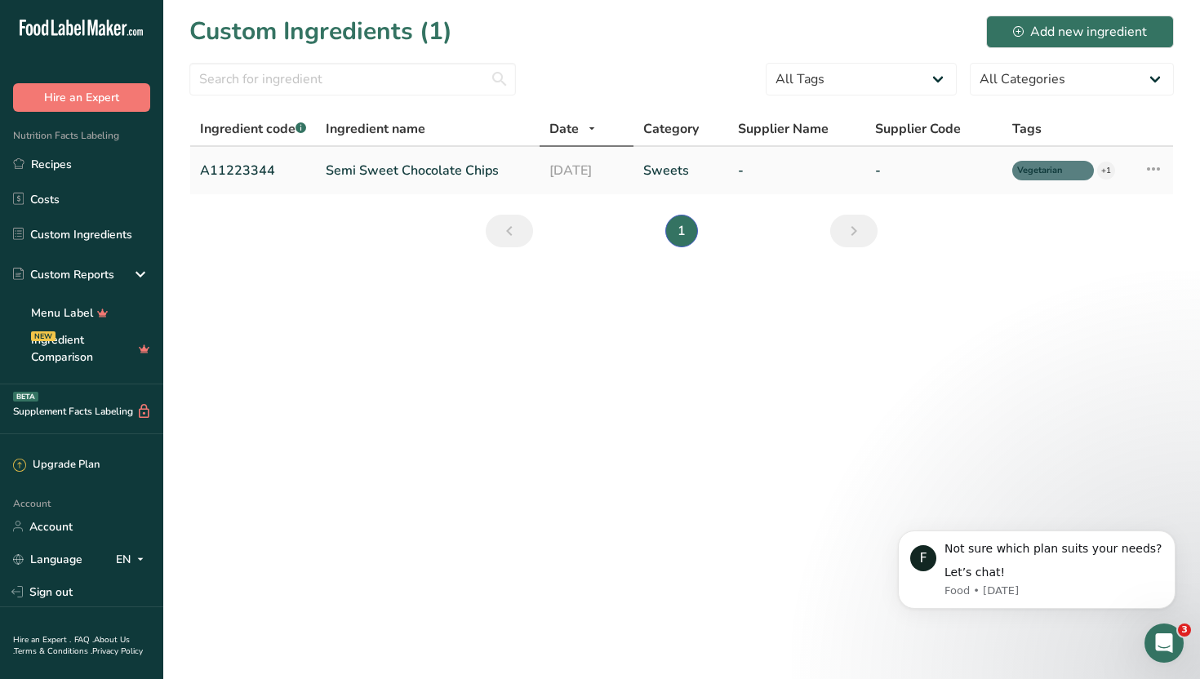
click at [252, 171] on link "A11223344" at bounding box center [253, 171] width 106 height 20
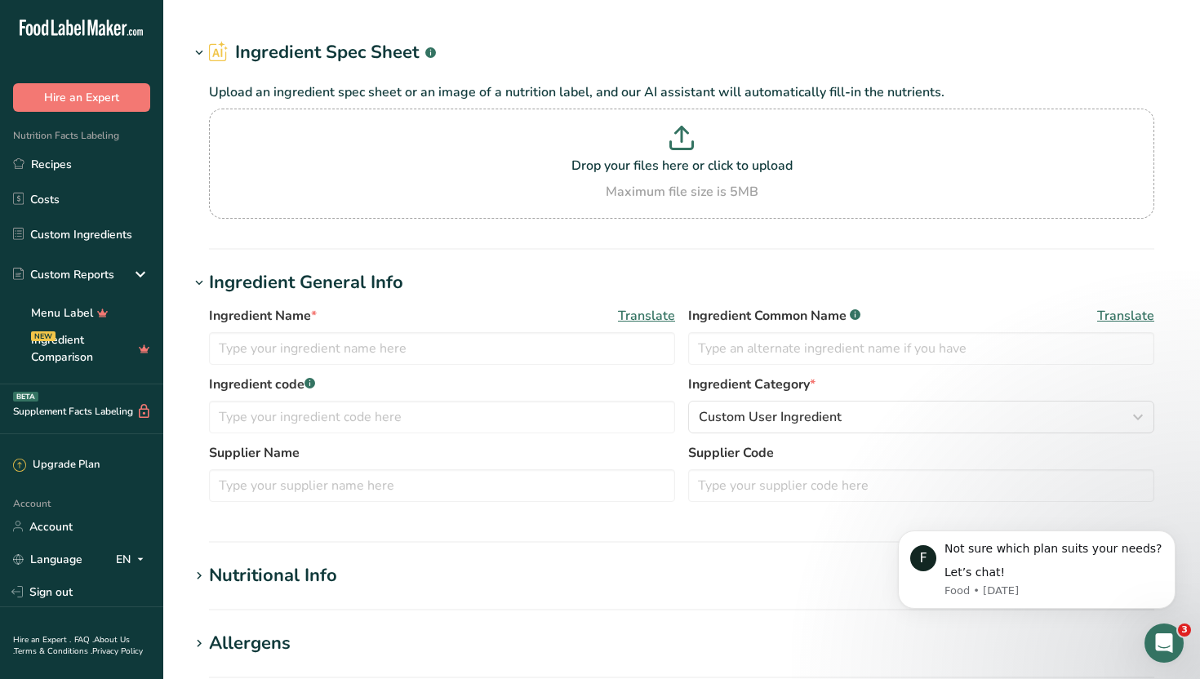
type input "Semi Sweet Chocolate Chips"
type input "Choco Chips"
type input "A11223344"
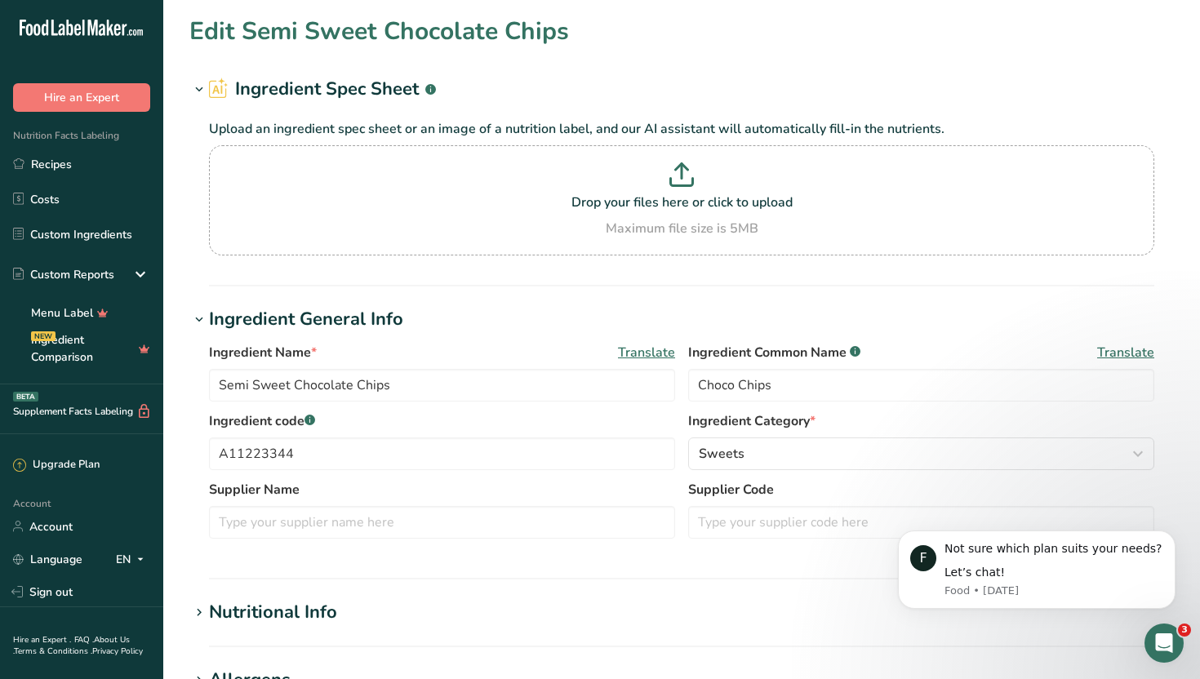
scroll to position [572, 0]
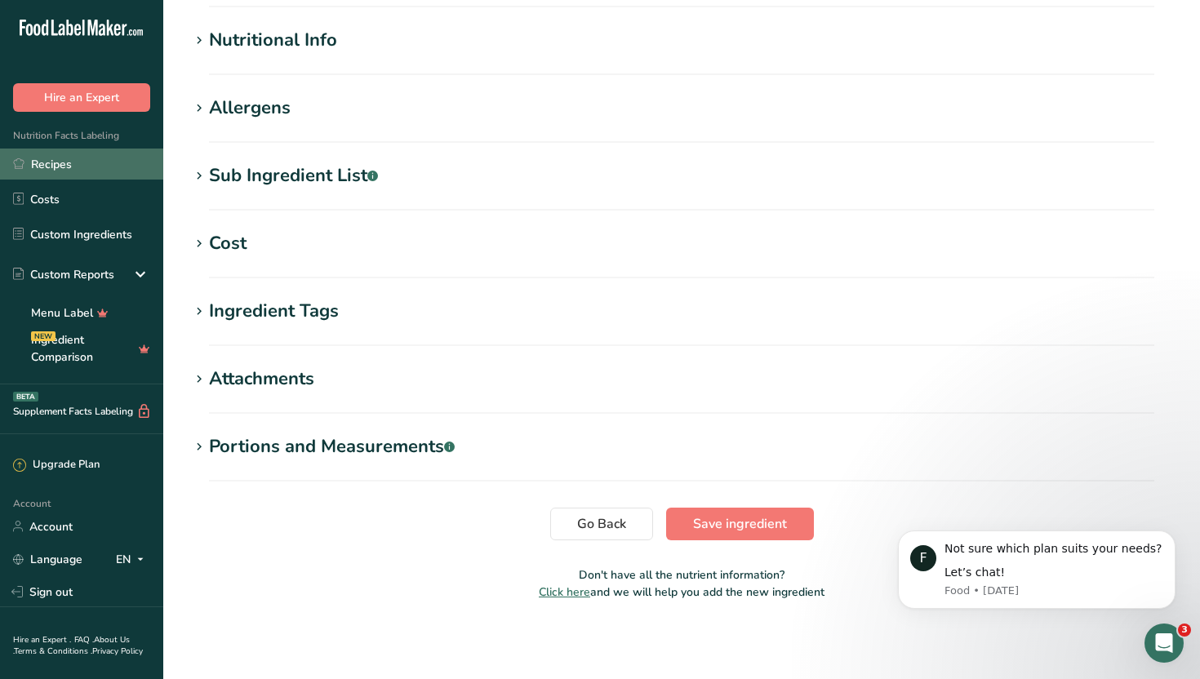
click at [56, 149] on link "Recipes" at bounding box center [81, 164] width 163 height 31
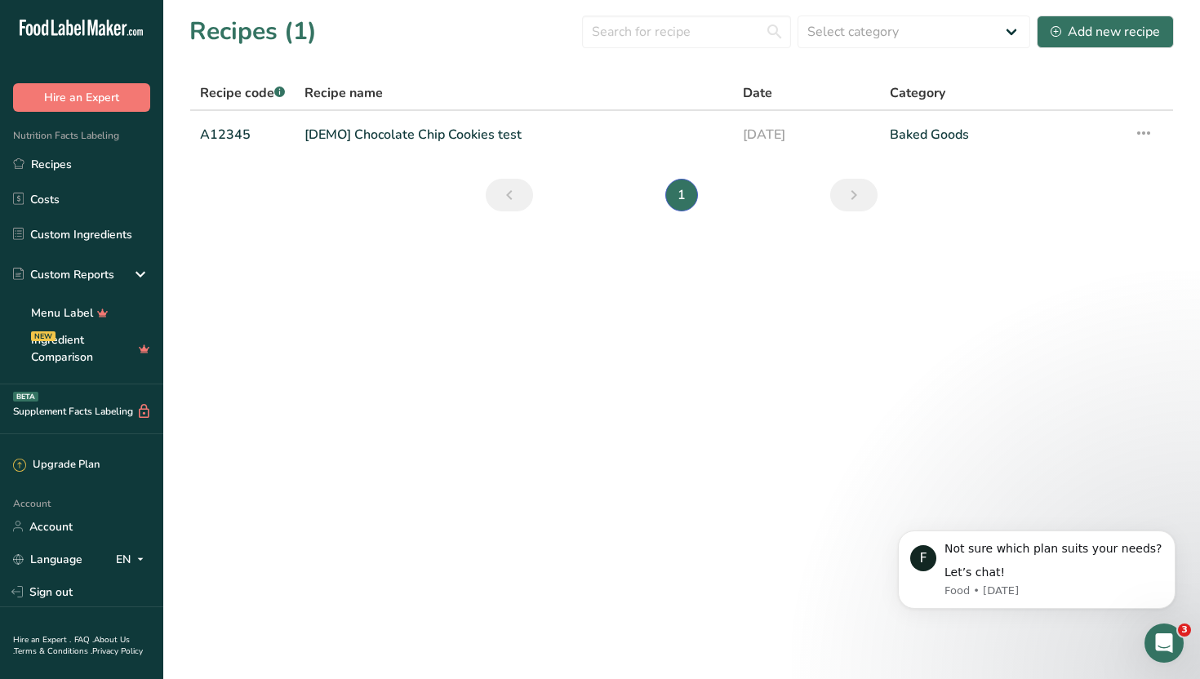
click at [314, 128] on link "[DEMO] Chocolate Chip Cookies test" at bounding box center [514, 135] width 419 height 34
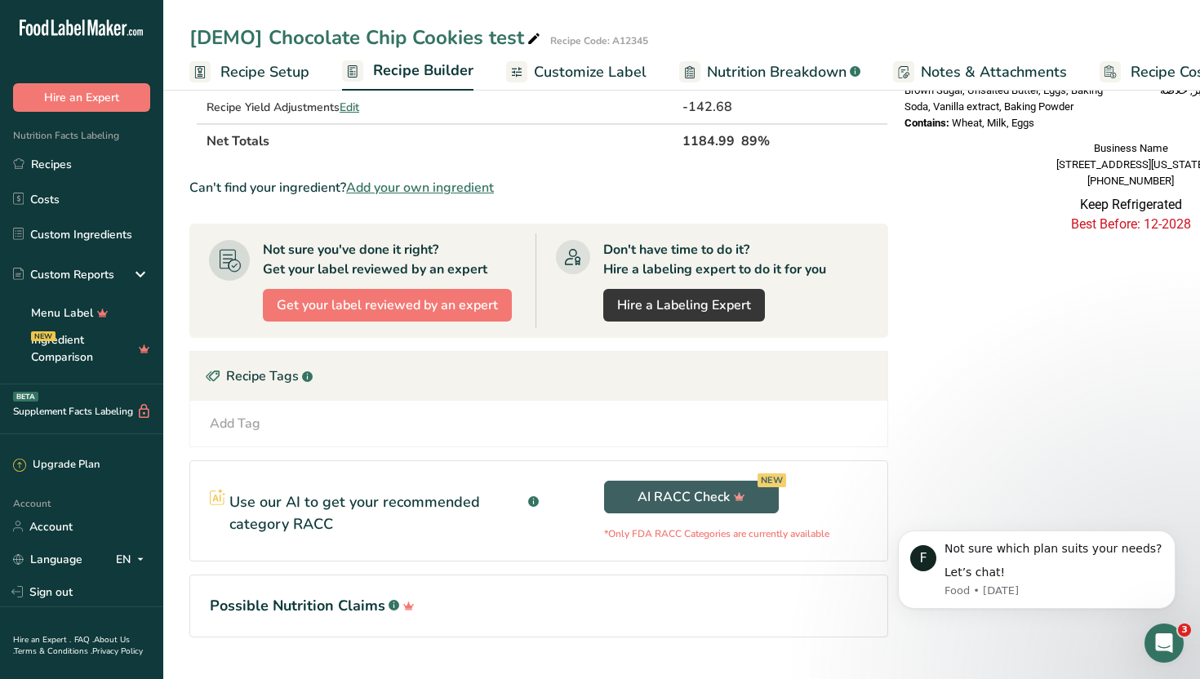
scroll to position [657, 0]
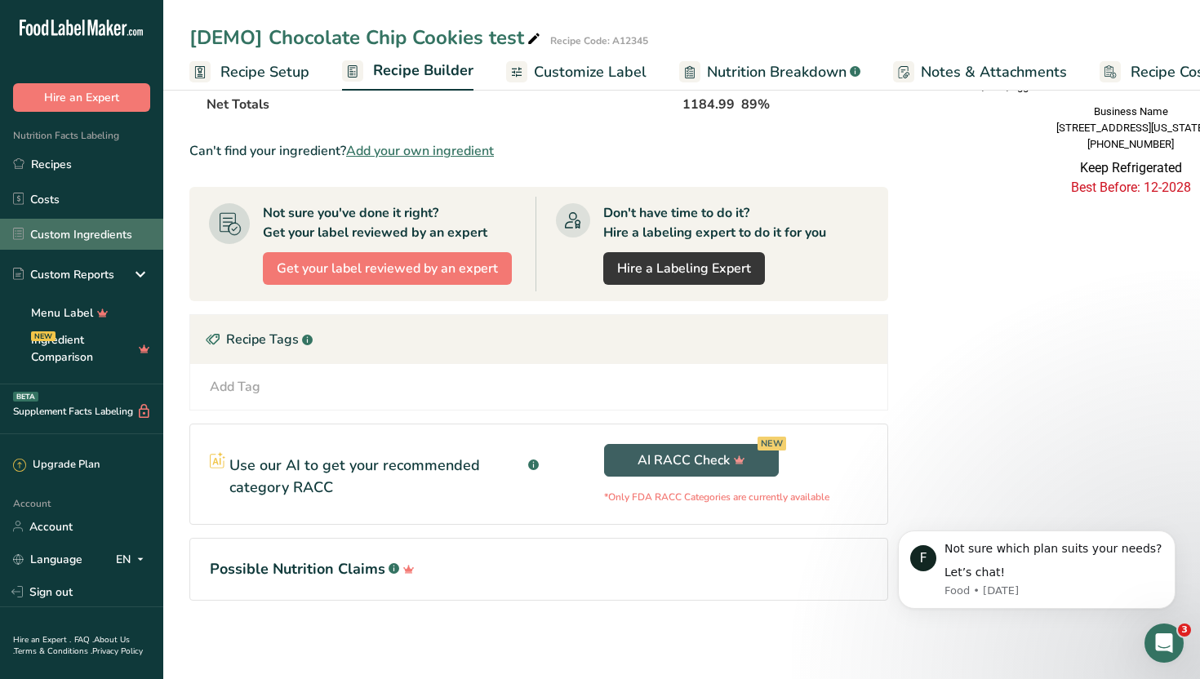
click at [56, 238] on link "Custom Ingredients" at bounding box center [81, 234] width 163 height 31
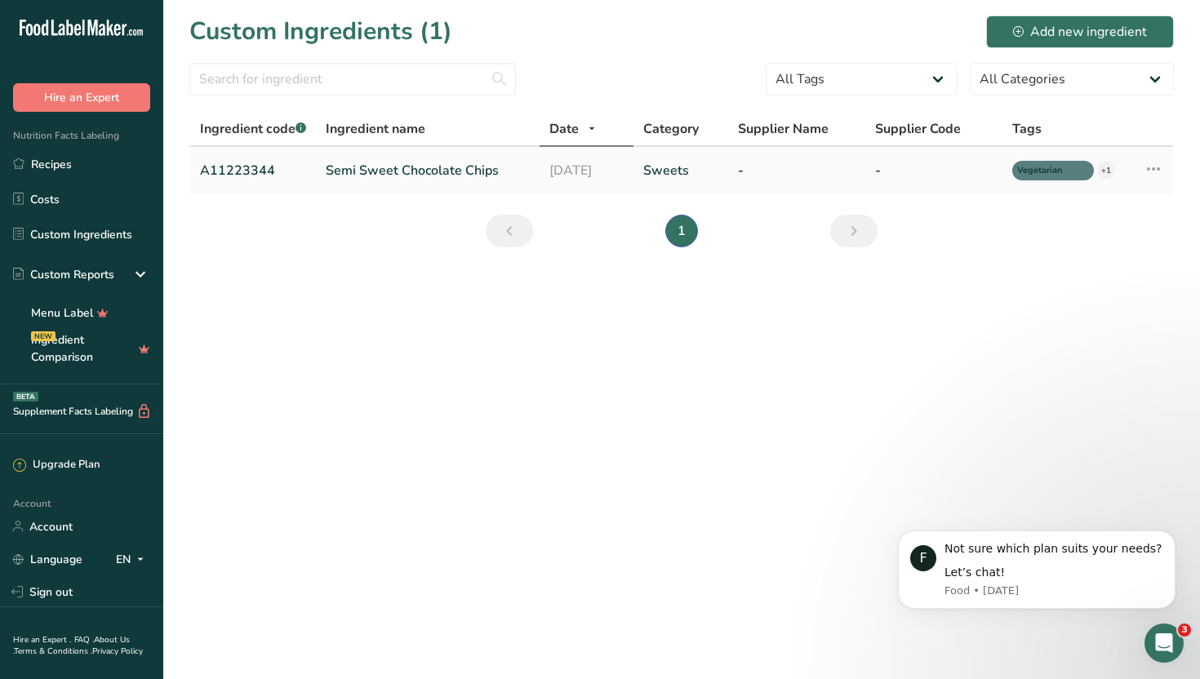
click at [433, 167] on link "Semi Sweet Chocolate Chips" at bounding box center [428, 171] width 204 height 20
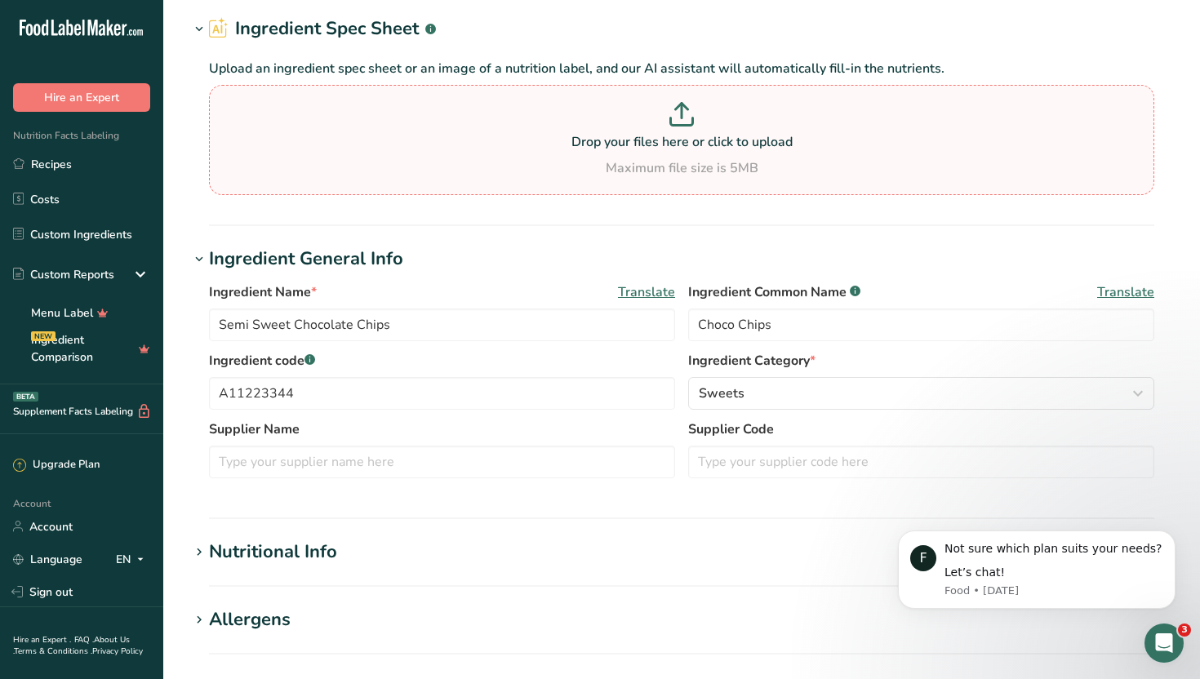
scroll to position [60, 0]
click at [69, 173] on link "Recipes" at bounding box center [81, 164] width 163 height 31
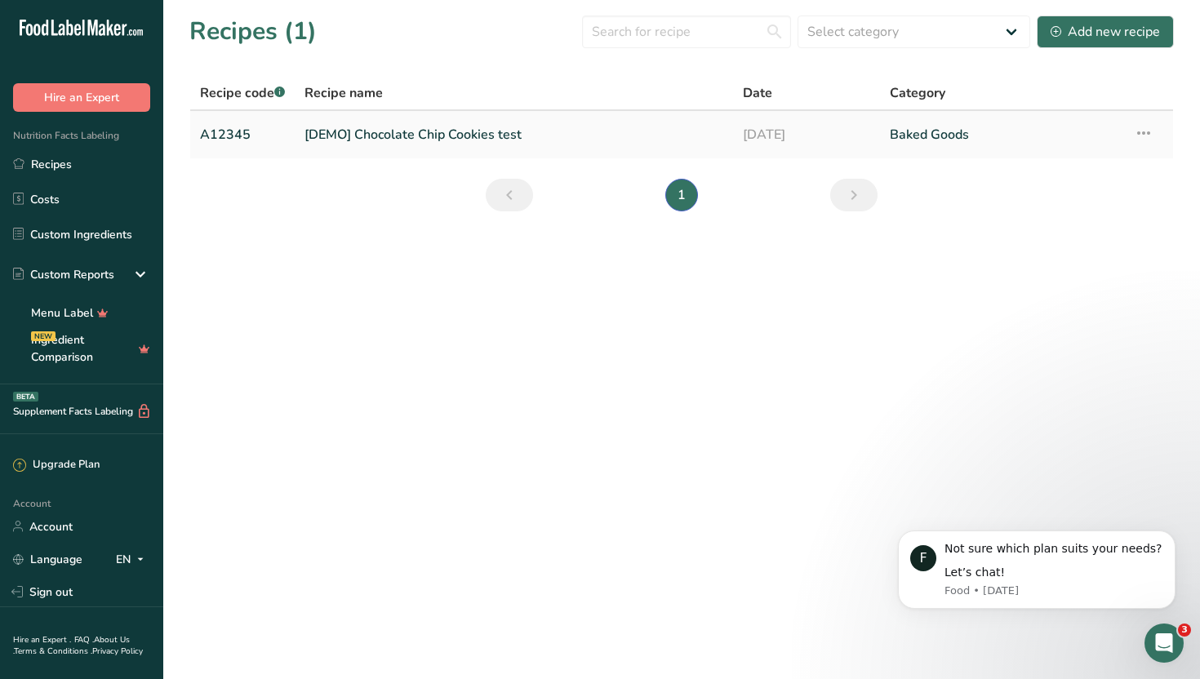
click at [915, 134] on link "Baked Goods" at bounding box center [1002, 135] width 225 height 34
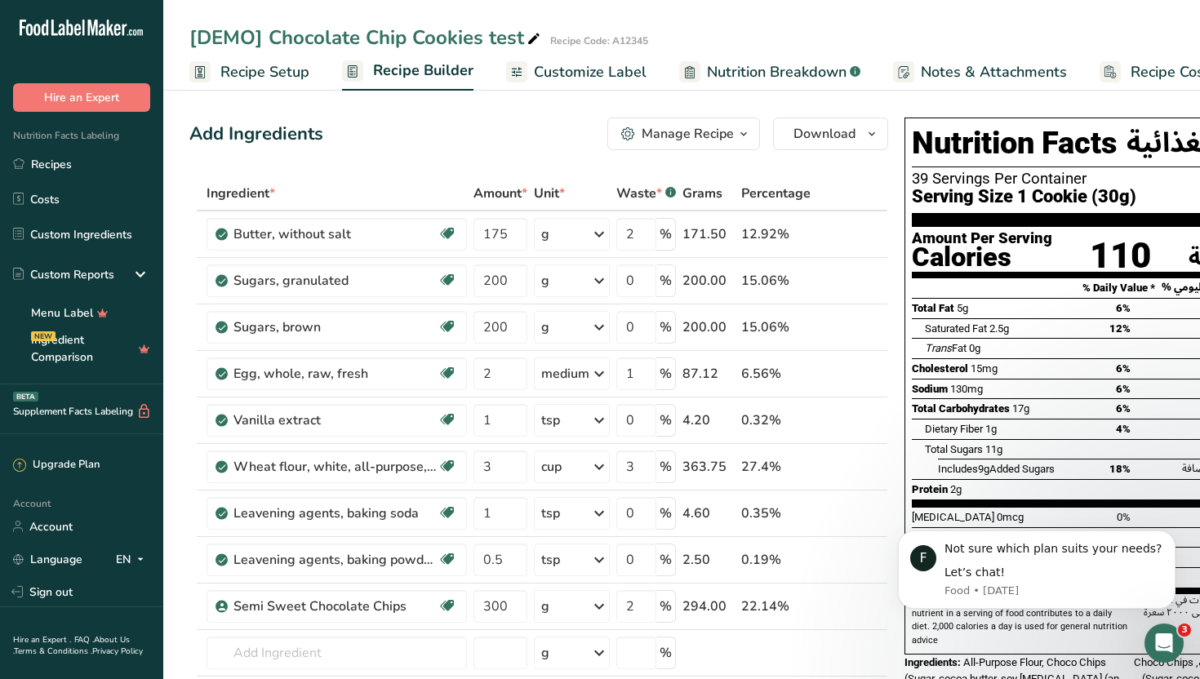
click at [1107, 72] on icon at bounding box center [1110, 72] width 6 height 1
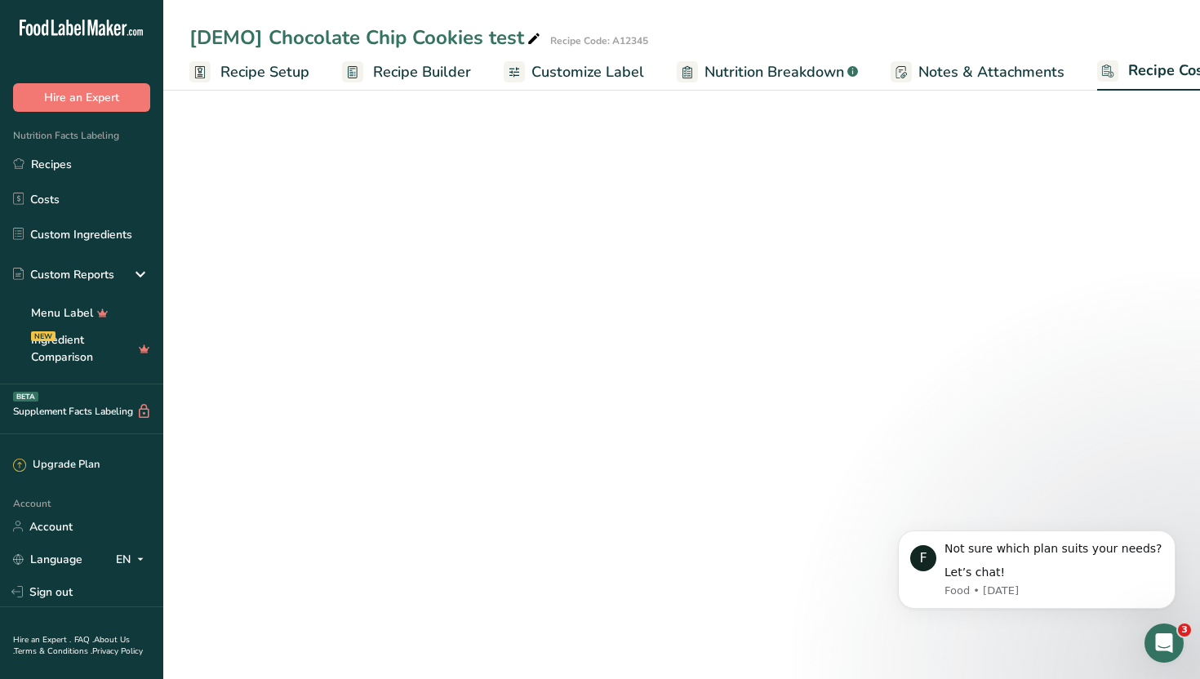
select select "1"
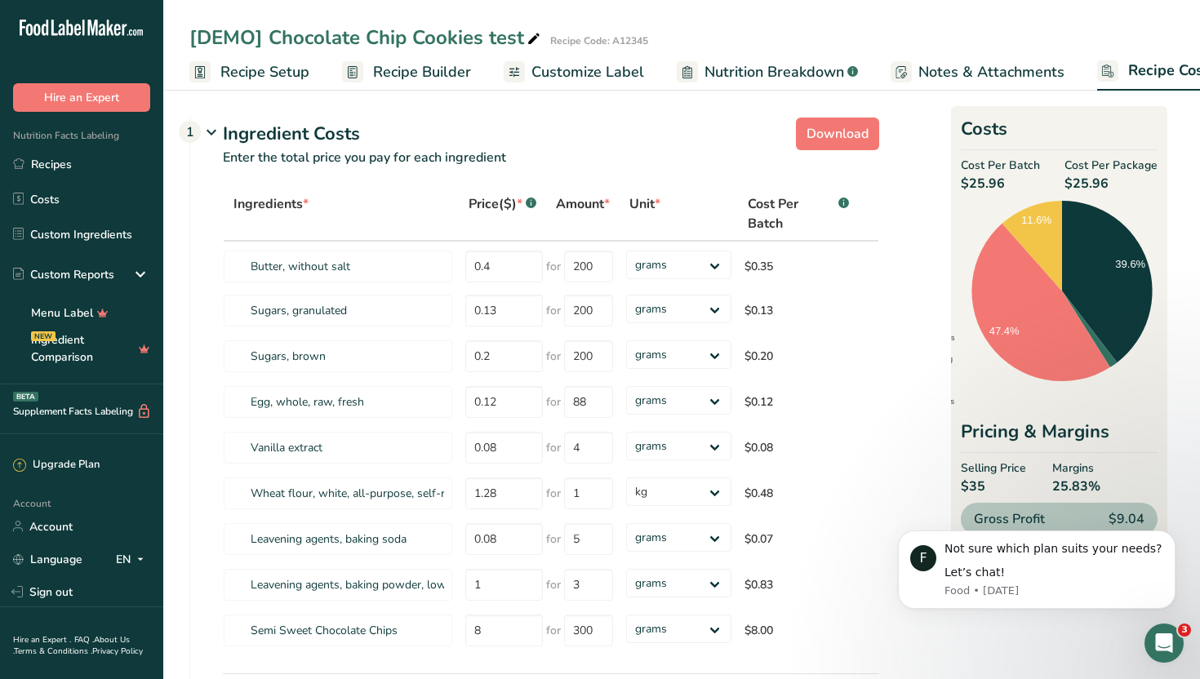
click at [215, 139] on icon at bounding box center [212, 133] width 20 height 30
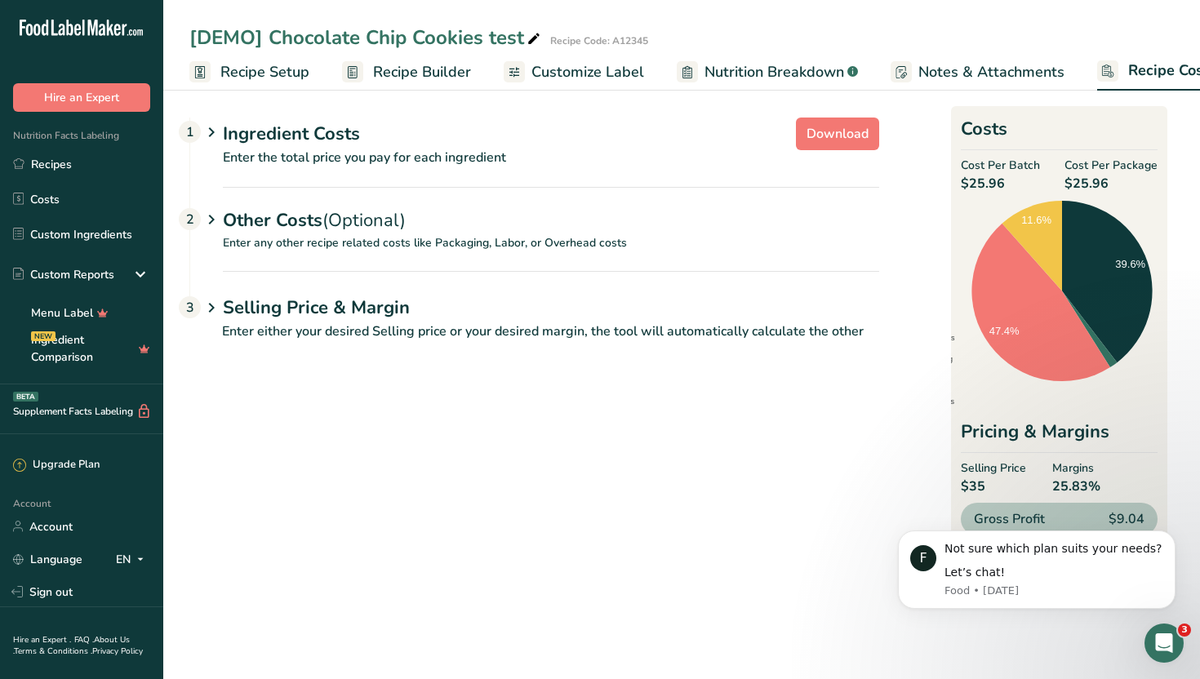
click at [278, 225] on div "Other Costs (Optional) 2" at bounding box center [551, 210] width 657 height 47
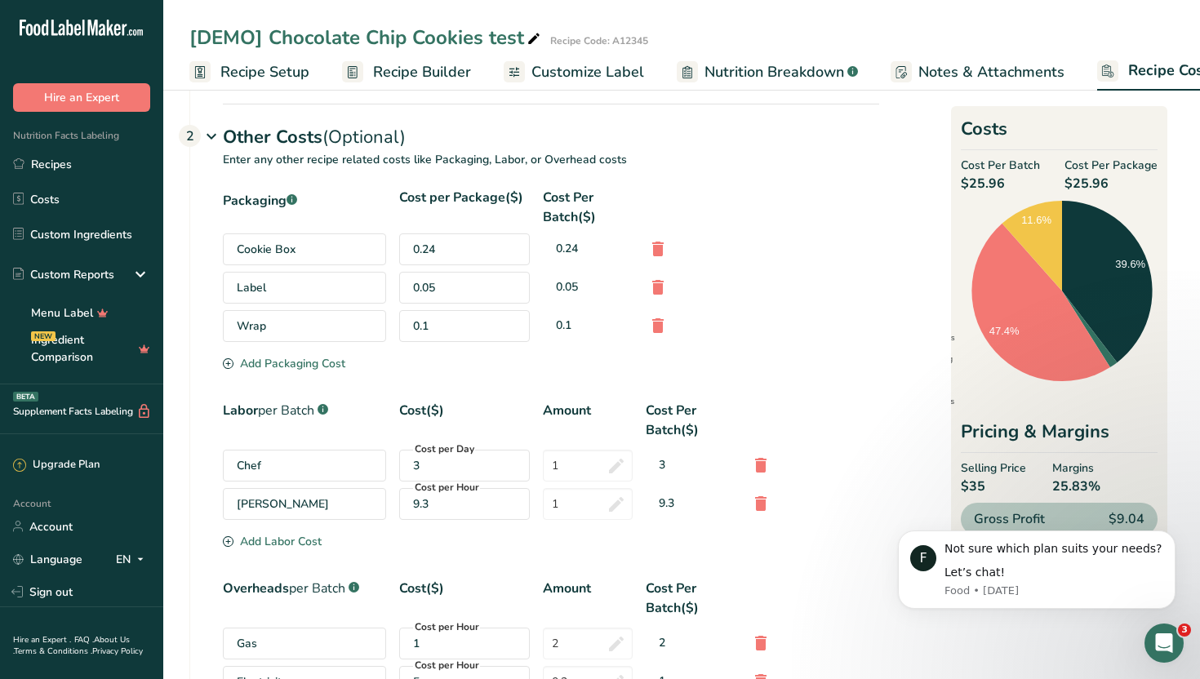
scroll to position [84, 0]
click at [461, 247] on div "0.24" at bounding box center [464, 249] width 131 height 32
click at [428, 248] on div "0.24" at bounding box center [464, 249] width 131 height 32
click at [453, 245] on div "0.24" at bounding box center [464, 249] width 131 height 32
click at [430, 250] on div "0.24" at bounding box center [464, 249] width 131 height 32
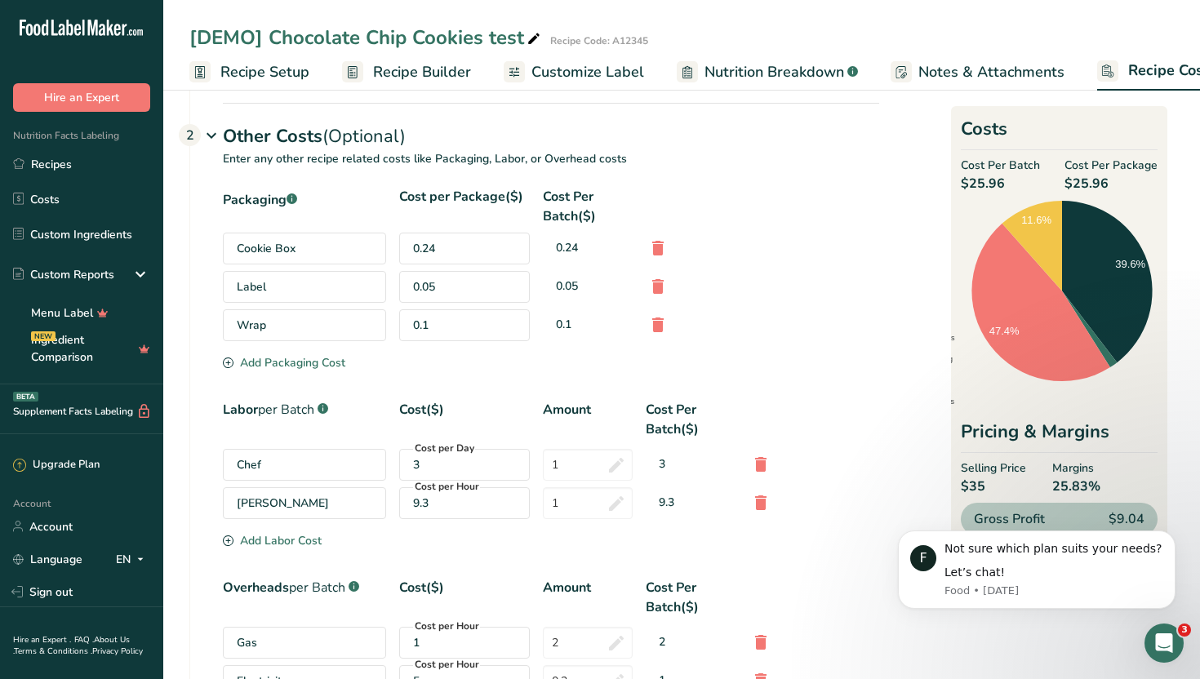
click at [457, 238] on div "0.24" at bounding box center [464, 249] width 131 height 32
click at [421, 252] on div "0.24" at bounding box center [464, 249] width 131 height 32
click at [498, 268] on div "Packaging .a-a{fill:#347362;}.b-a{fill:#fff;} Cost per Package($) Cost Per Batc…" at bounding box center [551, 270] width 657 height 167
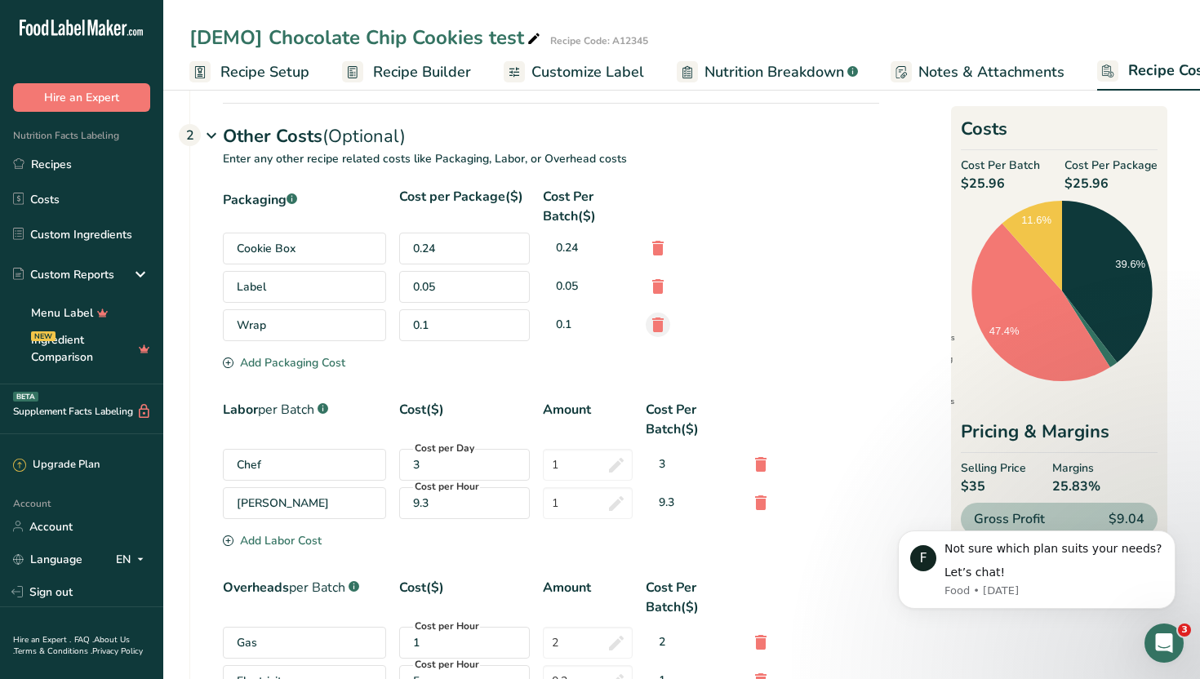
click at [662, 327] on icon at bounding box center [658, 324] width 20 height 29
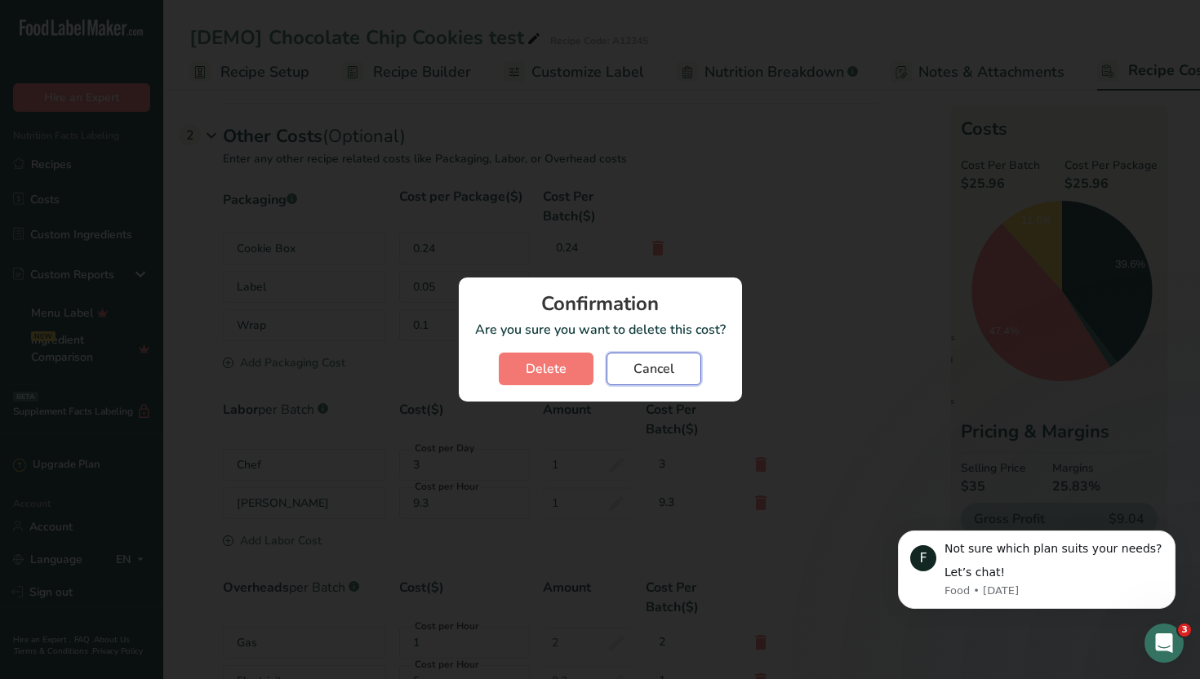
click at [672, 381] on button "Cancel" at bounding box center [654, 369] width 95 height 33
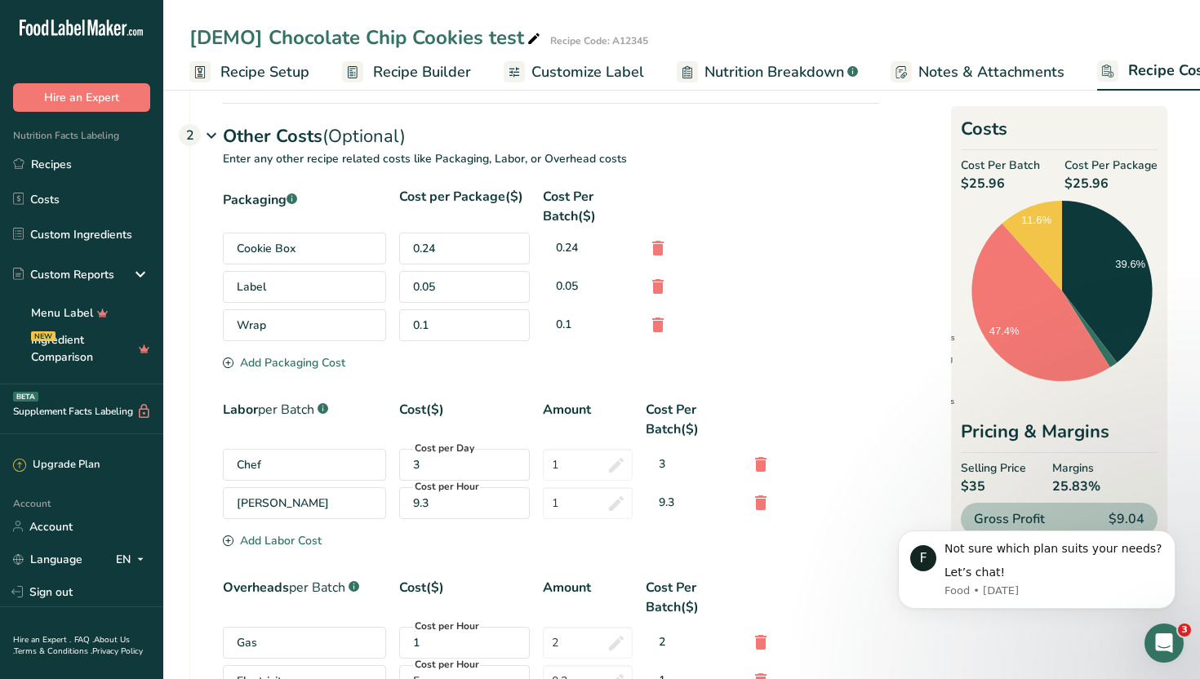
click at [462, 266] on div "Packaging .a-a{fill:#347362;}.b-a{fill:#fff;} Cost per Package($) Cost Per Batc…" at bounding box center [551, 270] width 657 height 167
click at [449, 282] on div "0.05" at bounding box center [464, 287] width 131 height 32
click at [284, 283] on div "Label" at bounding box center [304, 287] width 163 height 32
click at [282, 362] on div "Add Packaging Cost" at bounding box center [284, 362] width 122 height 17
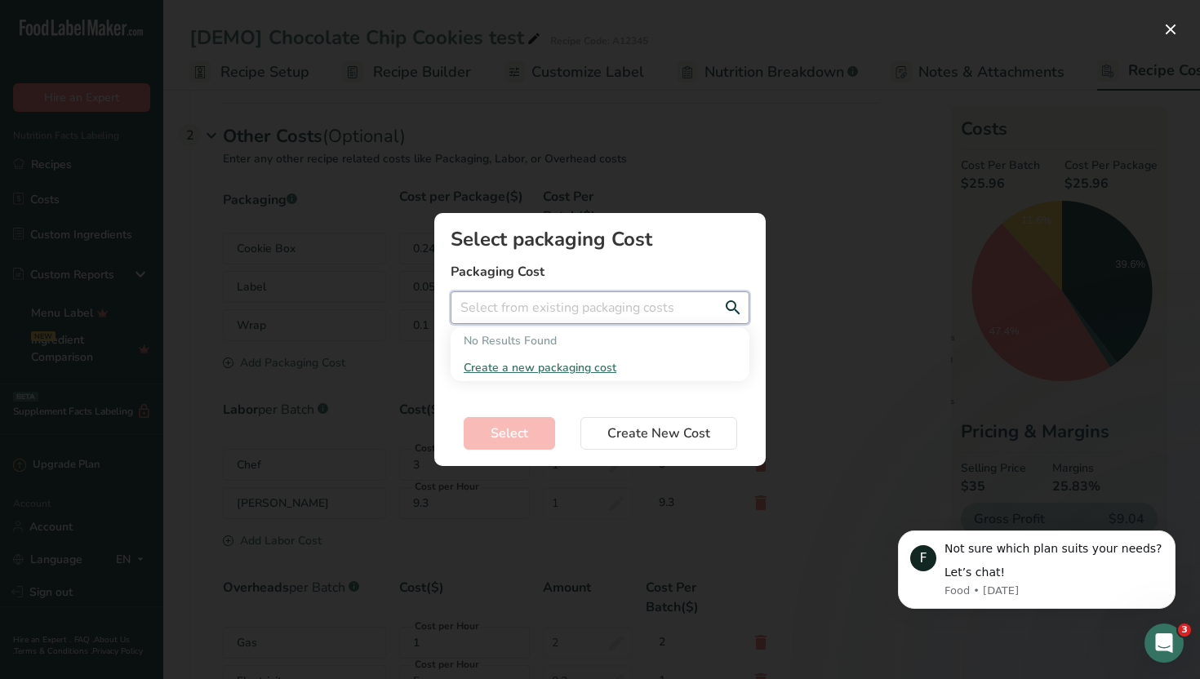
click at [541, 297] on input "Add New Recipe Cost Modal" at bounding box center [600, 308] width 299 height 33
click at [532, 314] on input "Add New Recipe Cost Modal" at bounding box center [600, 308] width 299 height 33
click at [404, 336] on div "Add New Recipe Cost Modal" at bounding box center [600, 339] width 1200 height 679
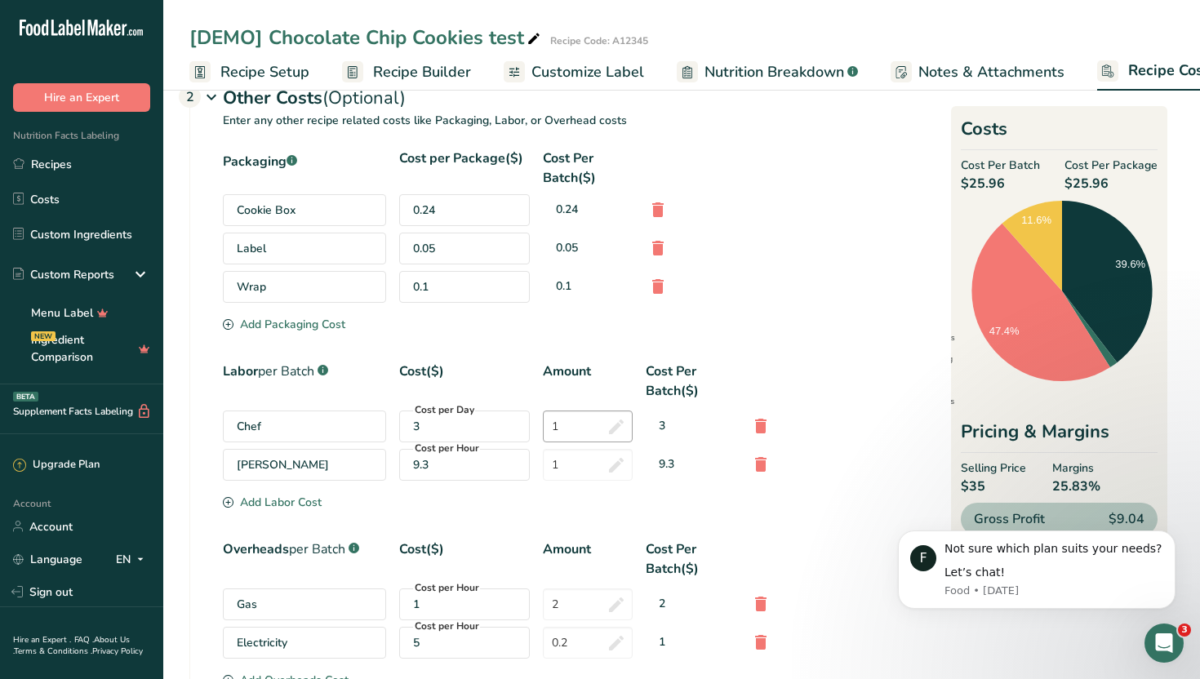
scroll to position [116, 0]
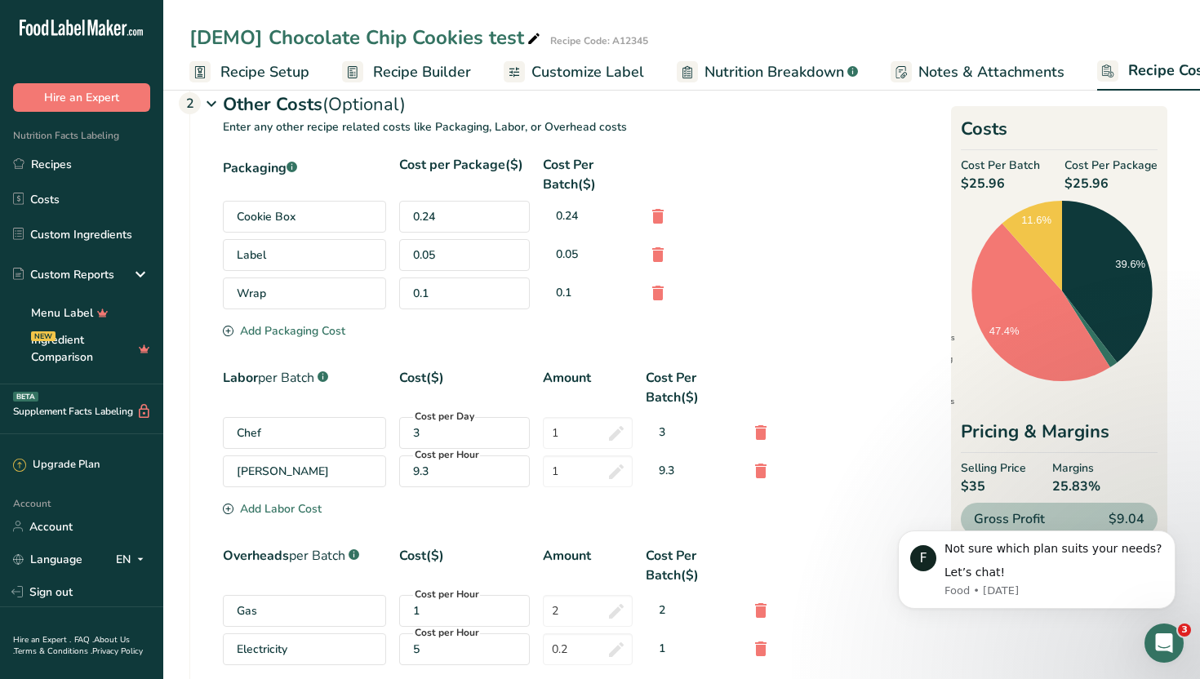
click at [565, 207] on div "0.24" at bounding box center [588, 216] width 90 height 30
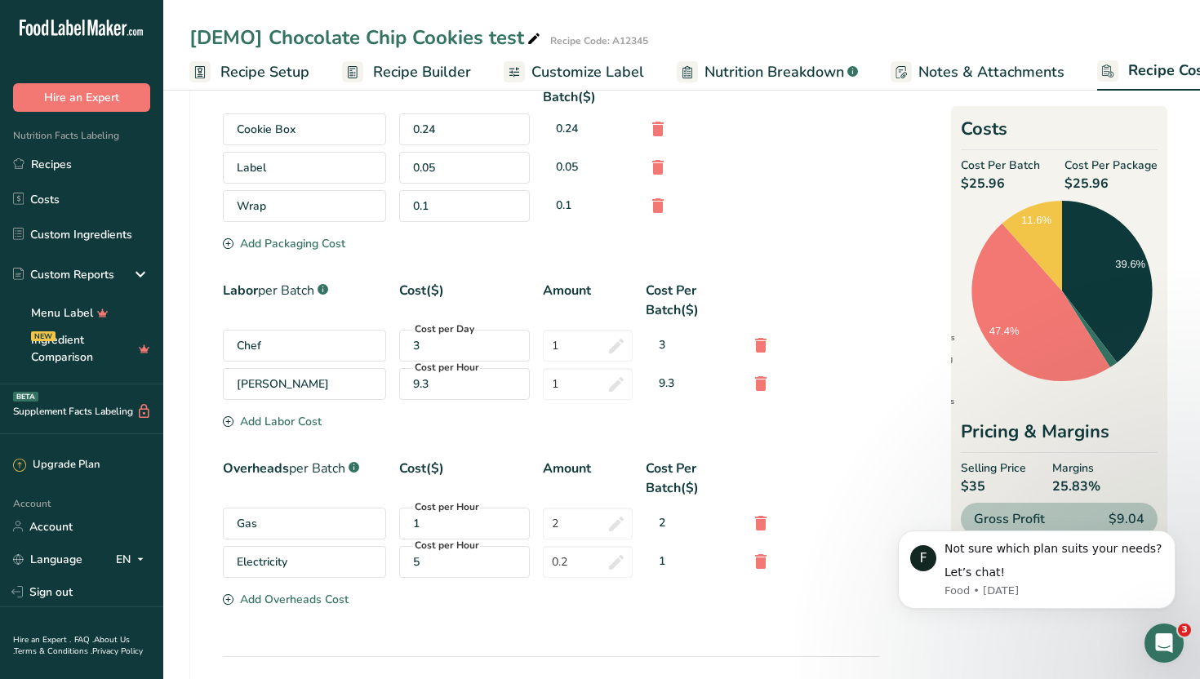
scroll to position [296, 0]
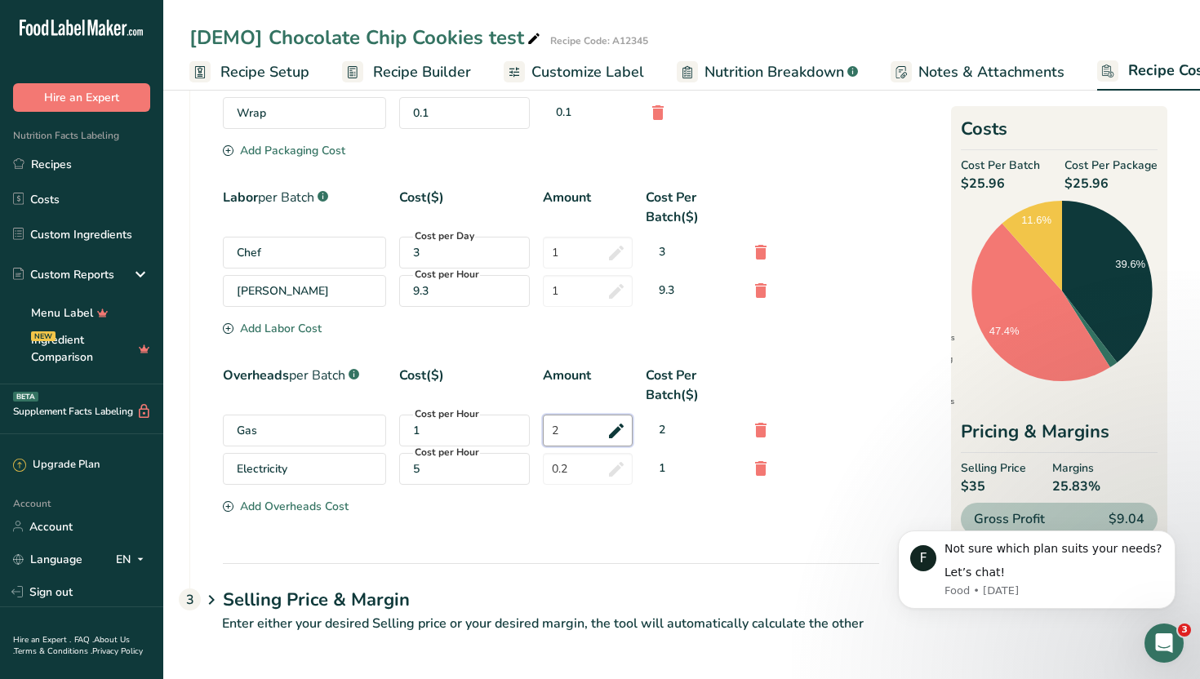
click at [615, 432] on input "2" at bounding box center [588, 431] width 90 height 32
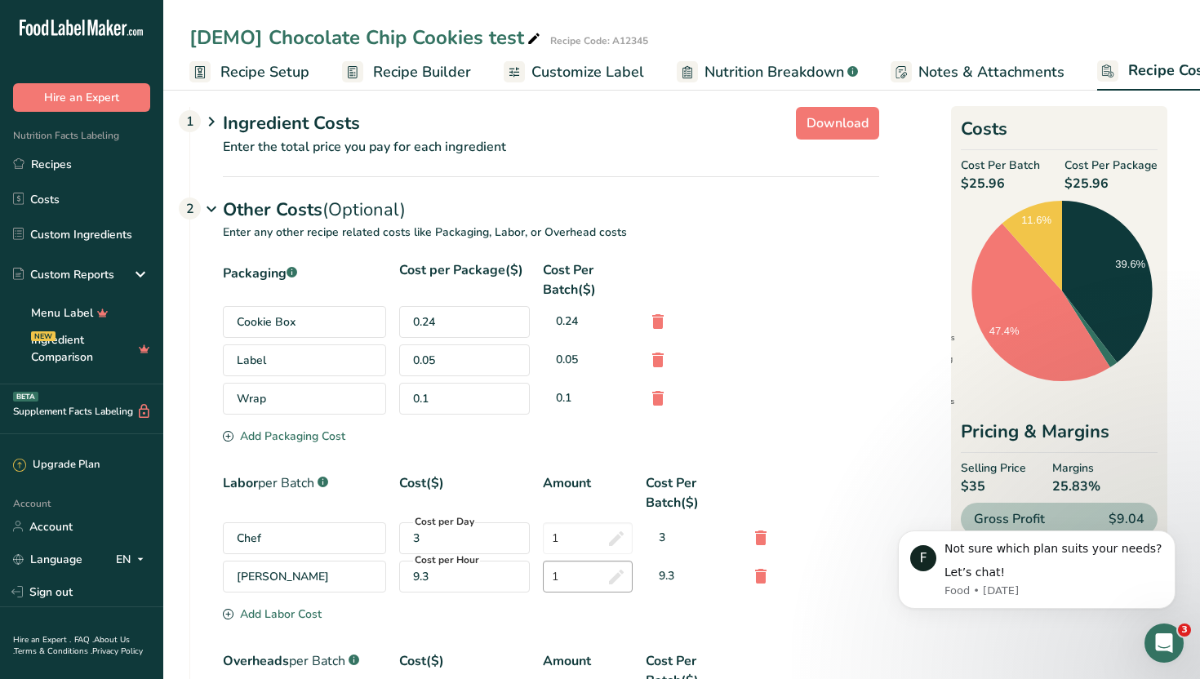
scroll to position [0, 0]
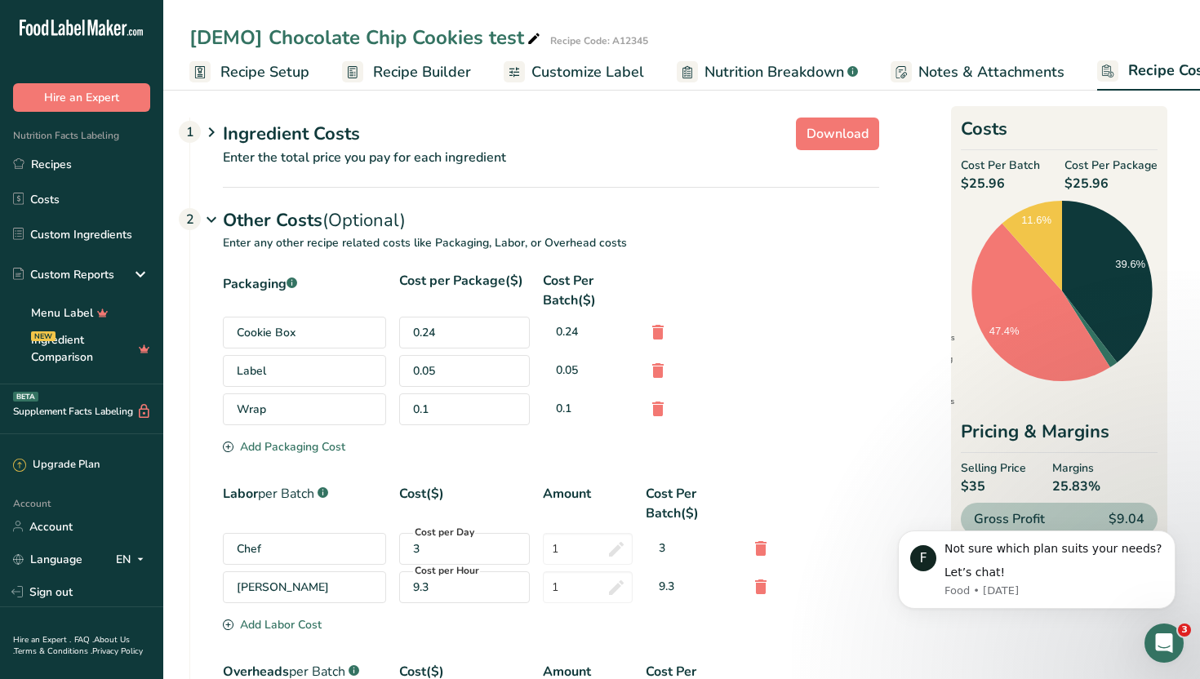
click at [453, 421] on div "0.1" at bounding box center [464, 410] width 131 height 32
click at [296, 127] on div "Ingredient Costs 1" at bounding box center [551, 134] width 657 height 27
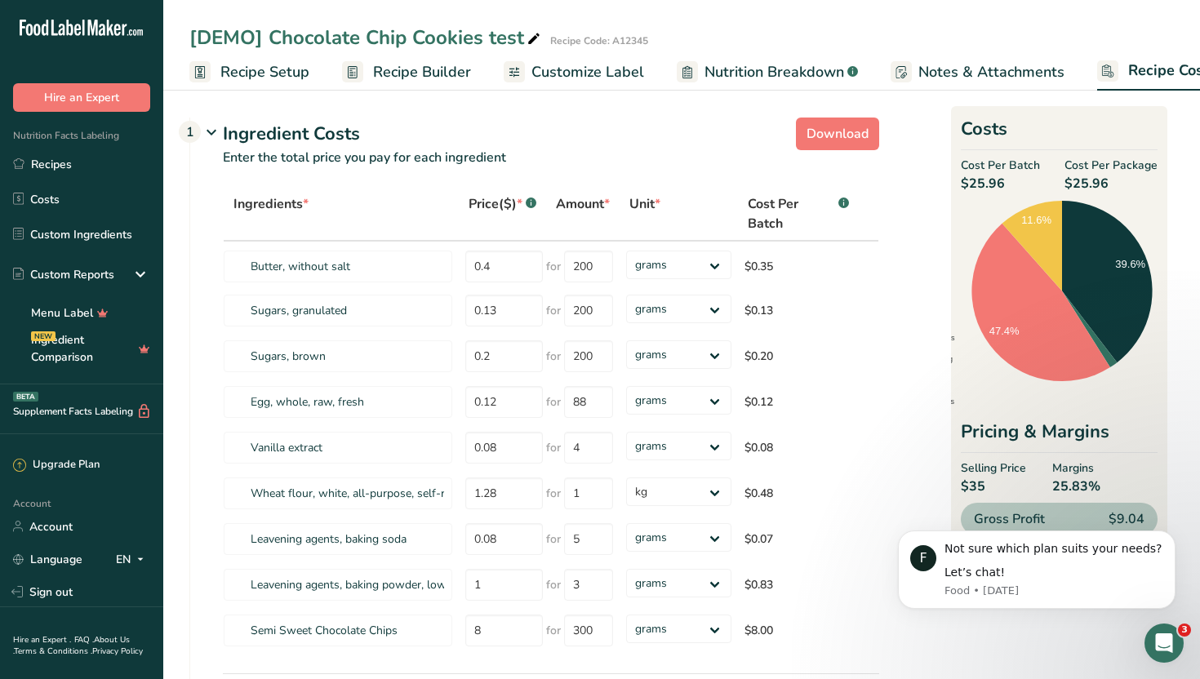
click at [296, 127] on div "Ingredient Costs 1" at bounding box center [551, 134] width 657 height 27
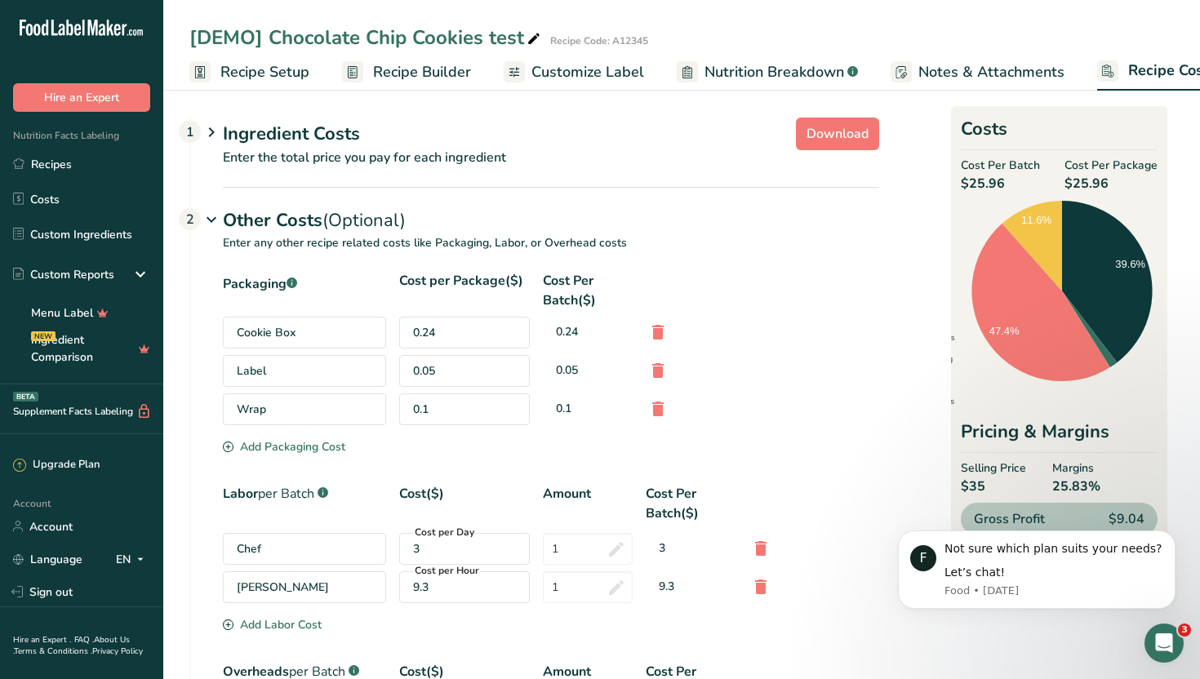
scroll to position [296, 0]
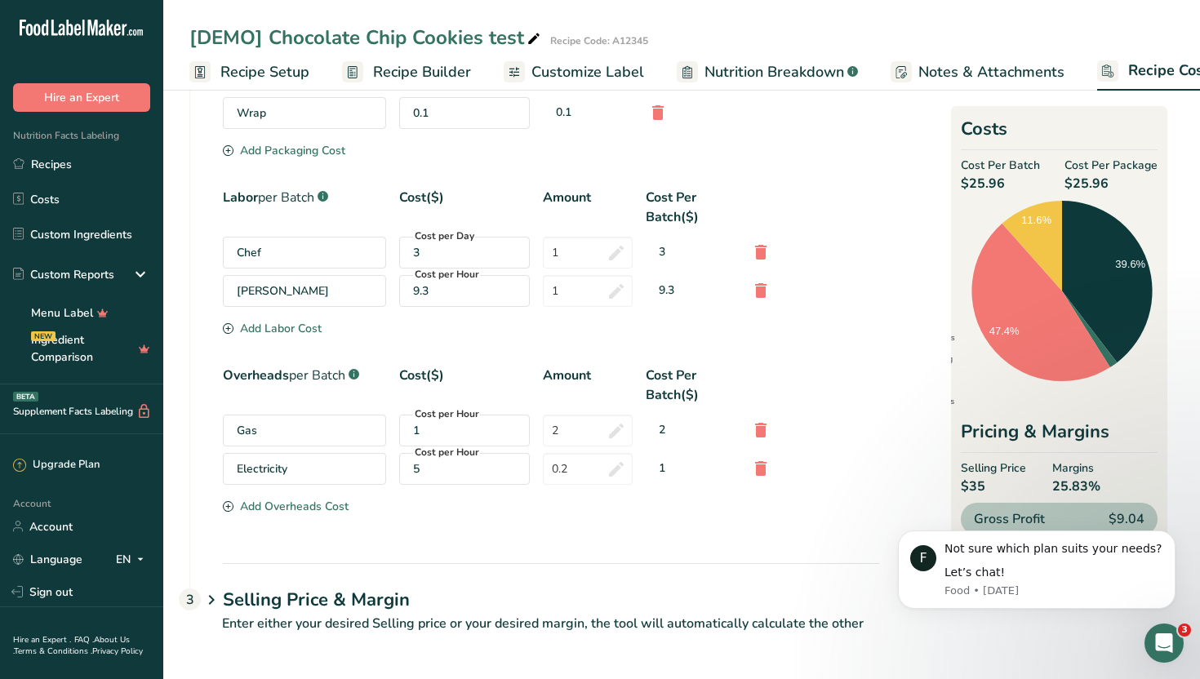
click at [305, 597] on h1 "Selling Price & Margin" at bounding box center [551, 600] width 657 height 27
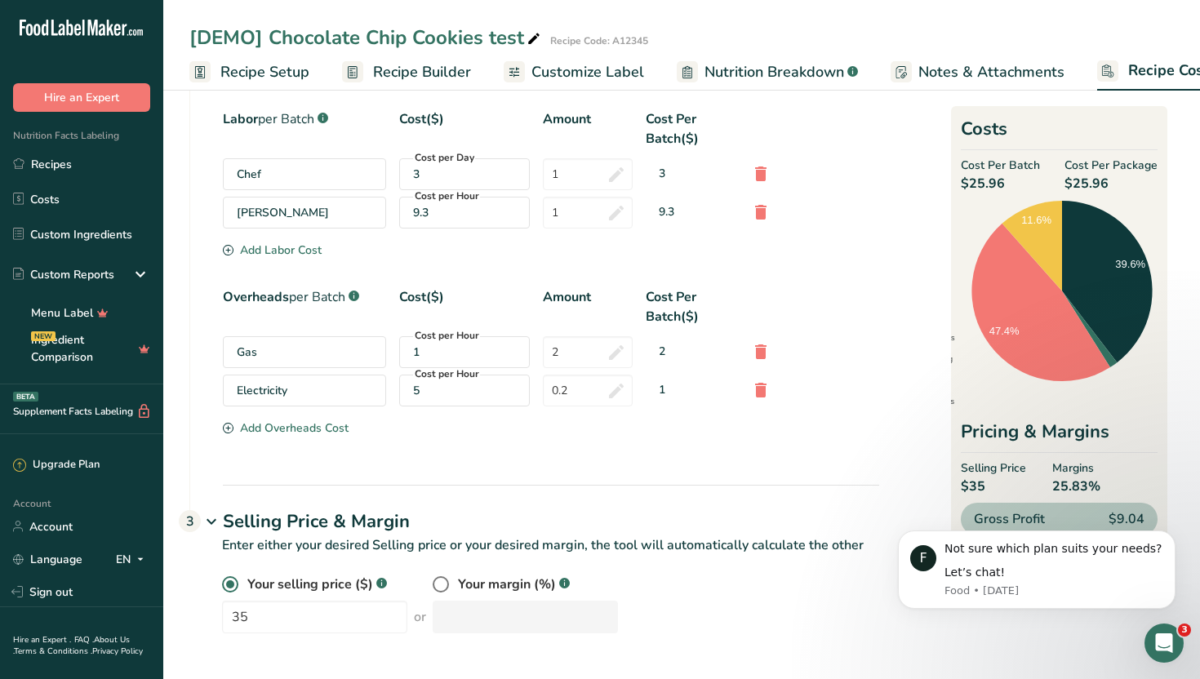
scroll to position [0, 0]
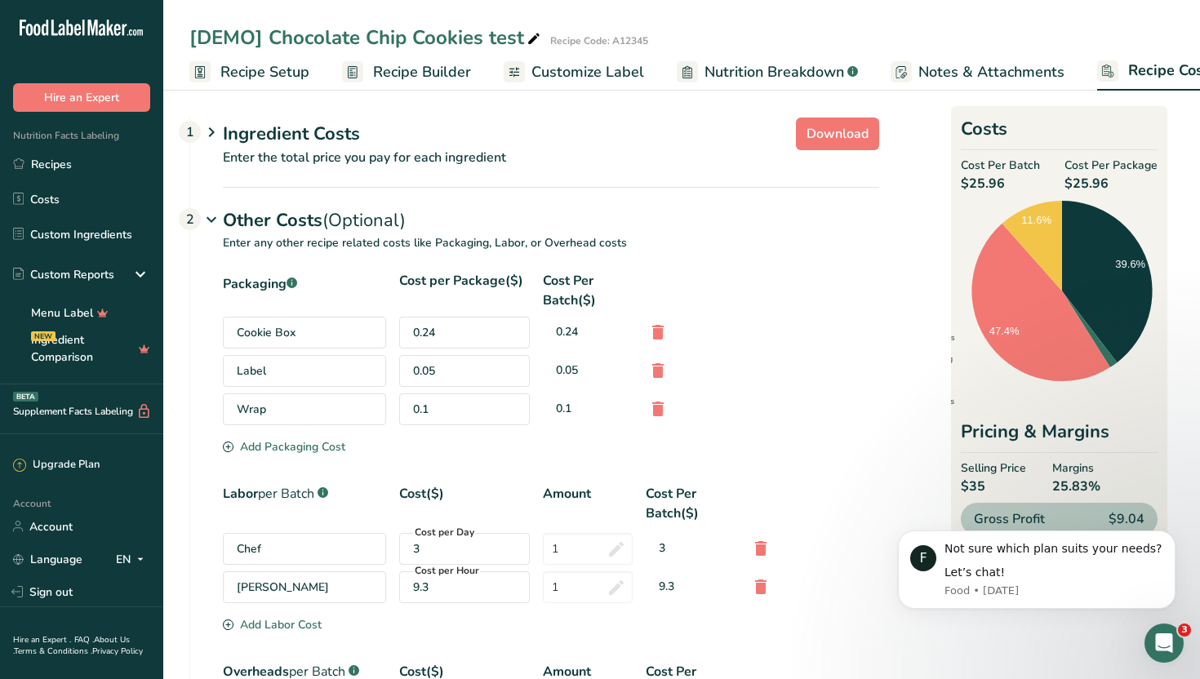
click at [396, 69] on span "Recipe Builder" at bounding box center [422, 72] width 98 height 22
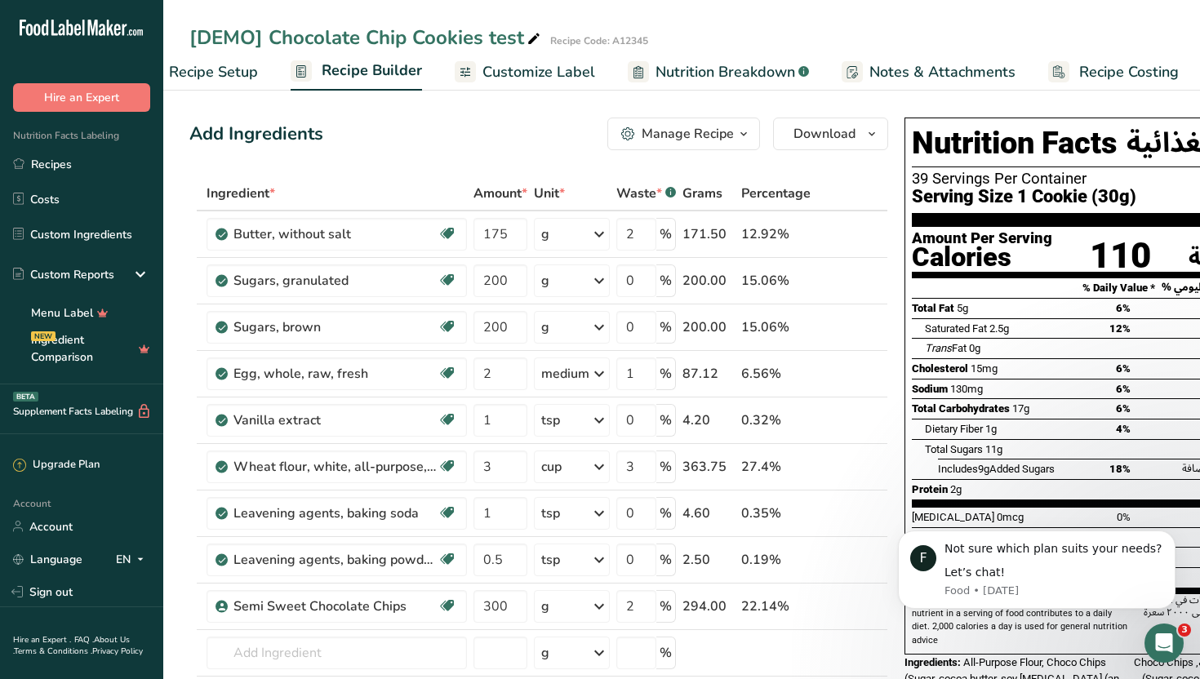
scroll to position [0, 56]
click at [497, 68] on span "Customize Label" at bounding box center [535, 72] width 113 height 22
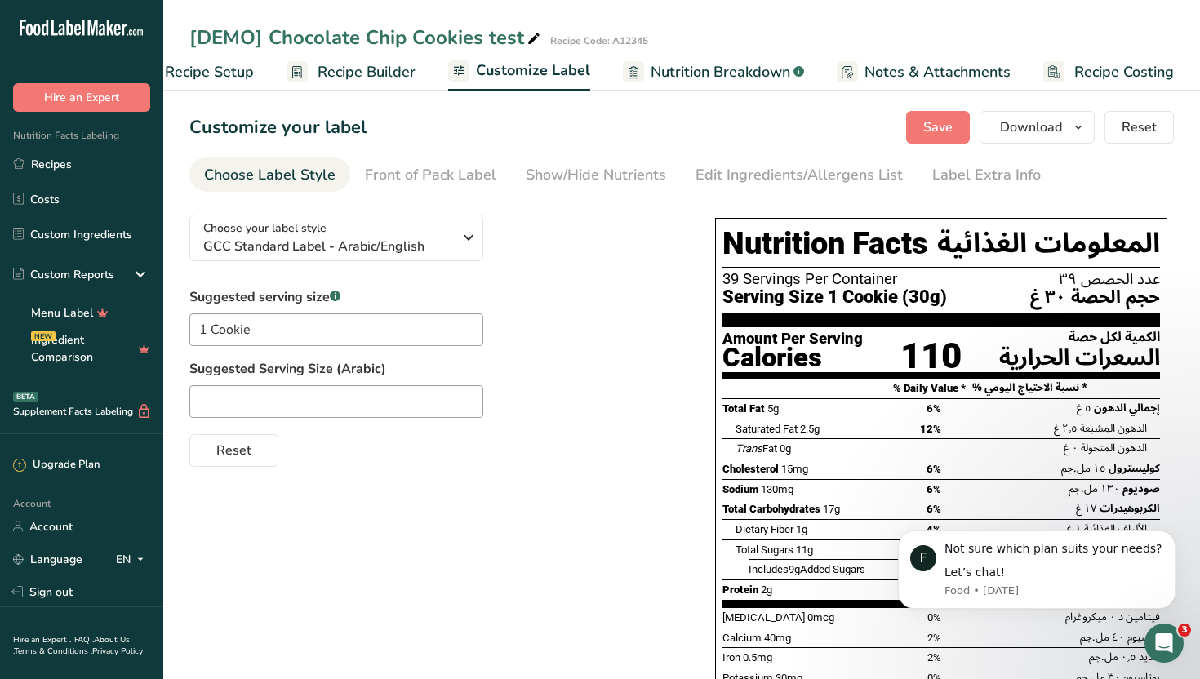
click at [233, 73] on span "Recipe Setup" at bounding box center [209, 72] width 89 height 22
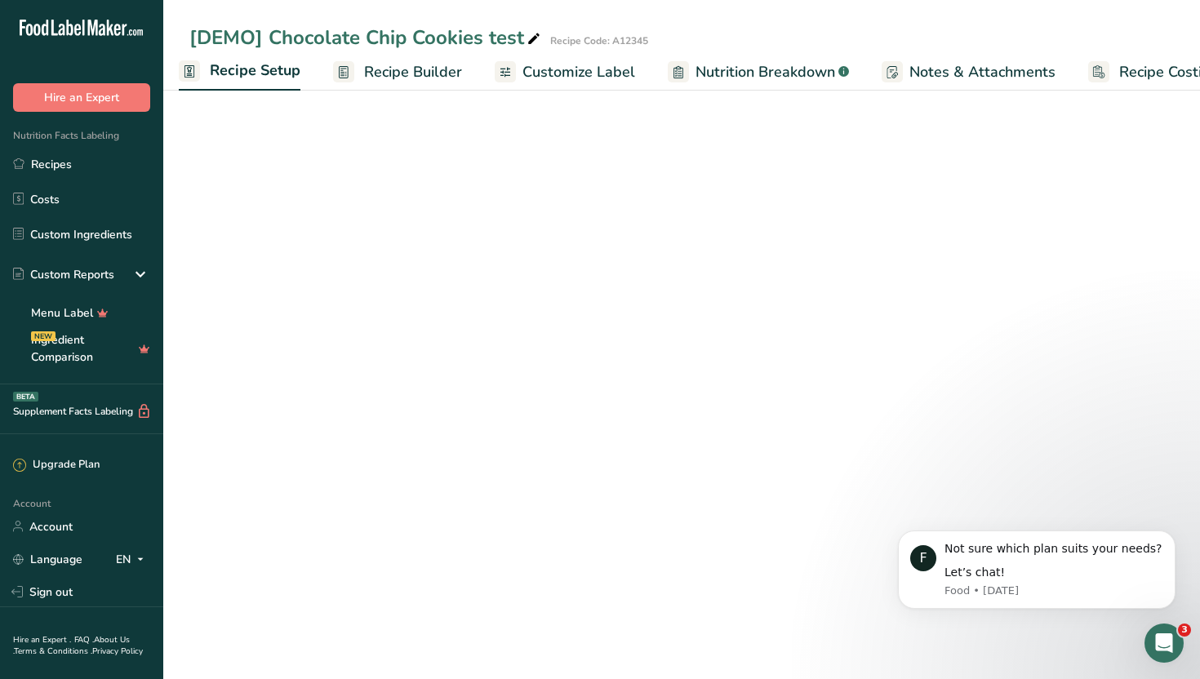
scroll to position [0, 6]
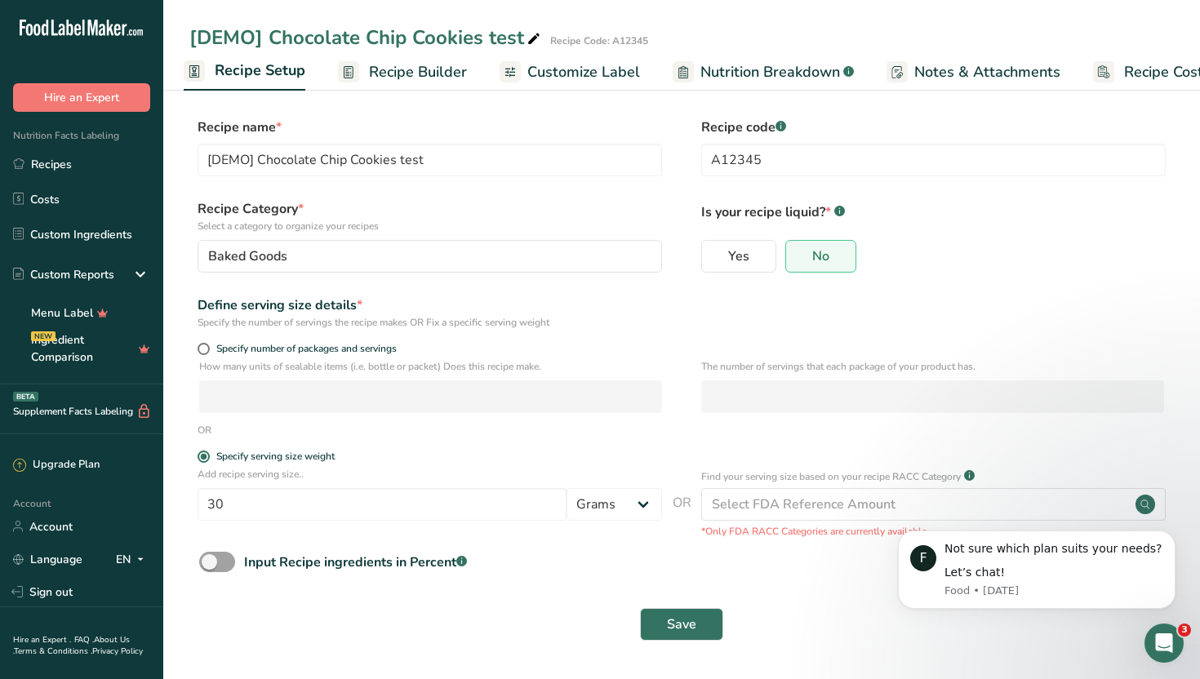
click at [433, 77] on span "Recipe Builder" at bounding box center [418, 72] width 98 height 22
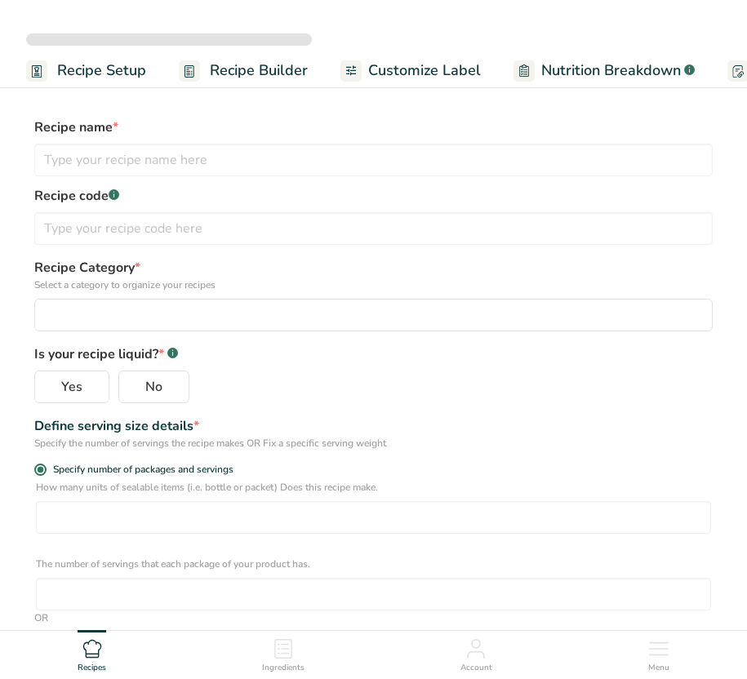
select select
type input "[DEMO] Chocolate Chip Cookies test"
type input "A12345"
radio input "true"
radio input "false"
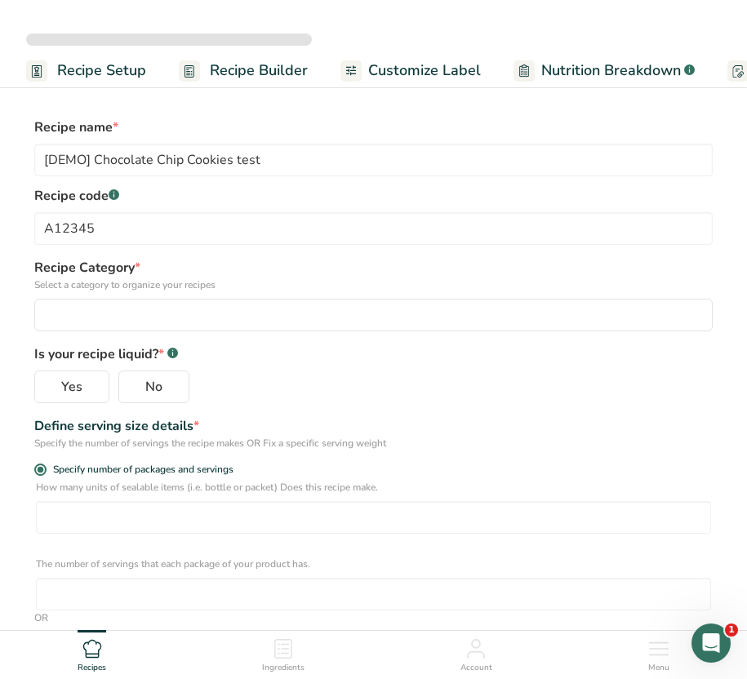
radio input "true"
type input "30"
select select "0"
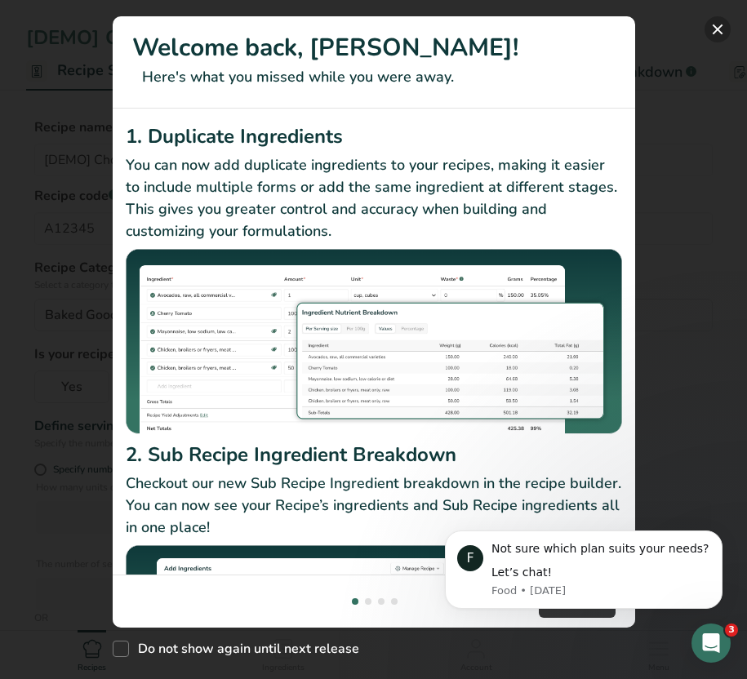
click at [727, 27] on button "New Features" at bounding box center [718, 29] width 26 height 26
